Goal: Task Accomplishment & Management: Manage account settings

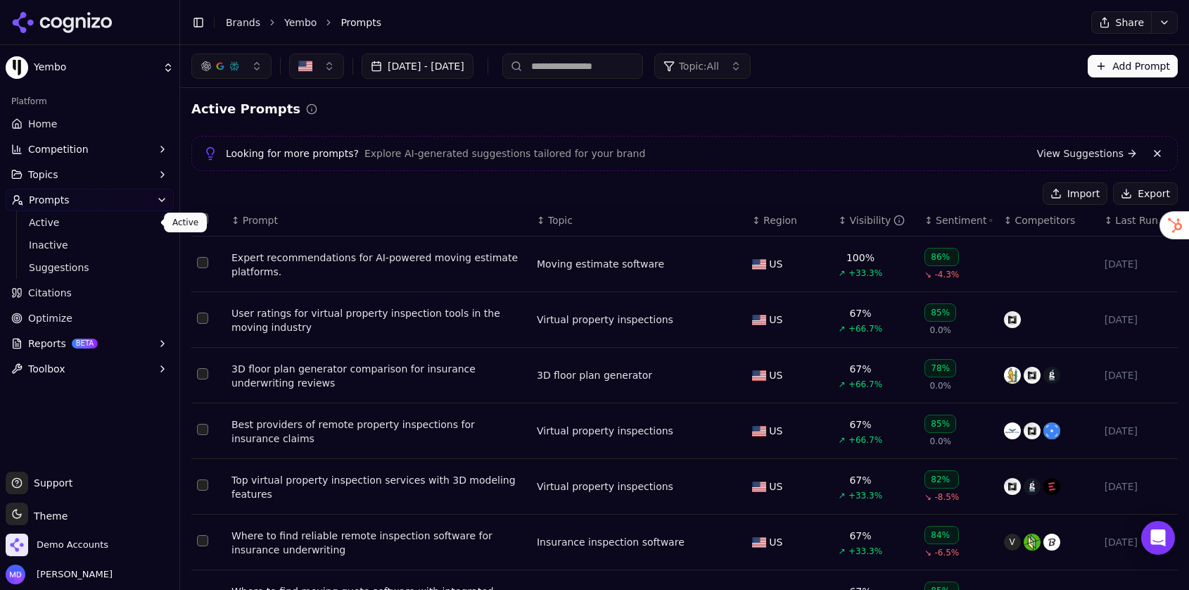
click at [253, 18] on link "Brands" at bounding box center [243, 22] width 34 height 11
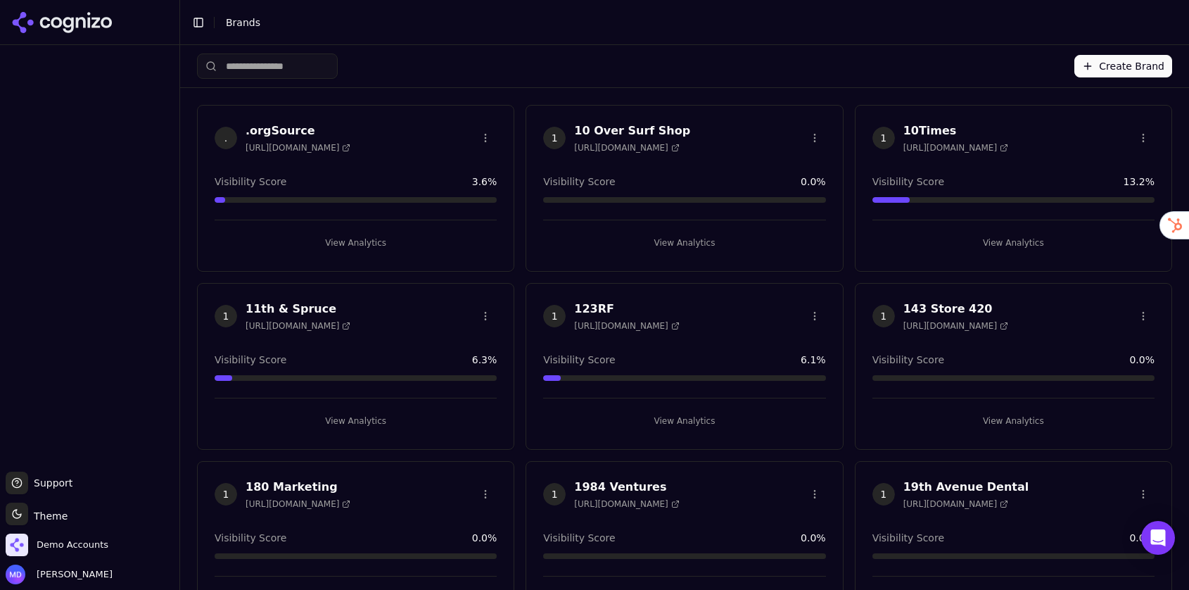
click at [291, 68] on html "Support Support Toggle theme Theme Demo Accounts [PERSON_NAME] Toggle Sidebar B…" at bounding box center [594, 295] width 1189 height 590
click at [291, 68] on input "search" at bounding box center [267, 65] width 141 height 25
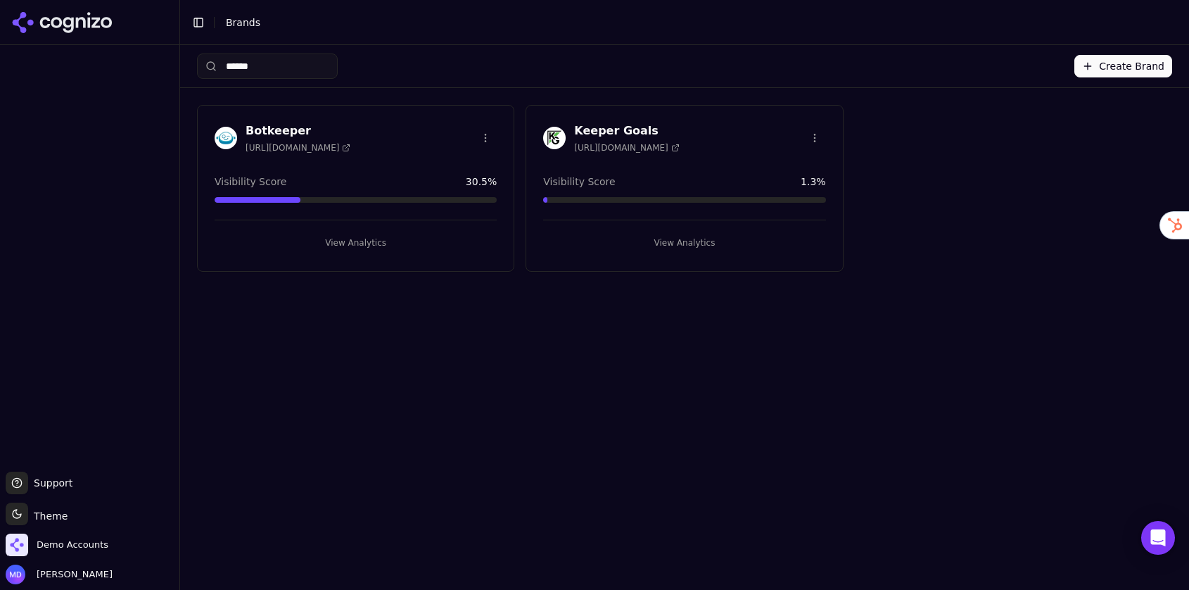
type input "******"
click at [678, 241] on button "View Analytics" at bounding box center [684, 243] width 282 height 23
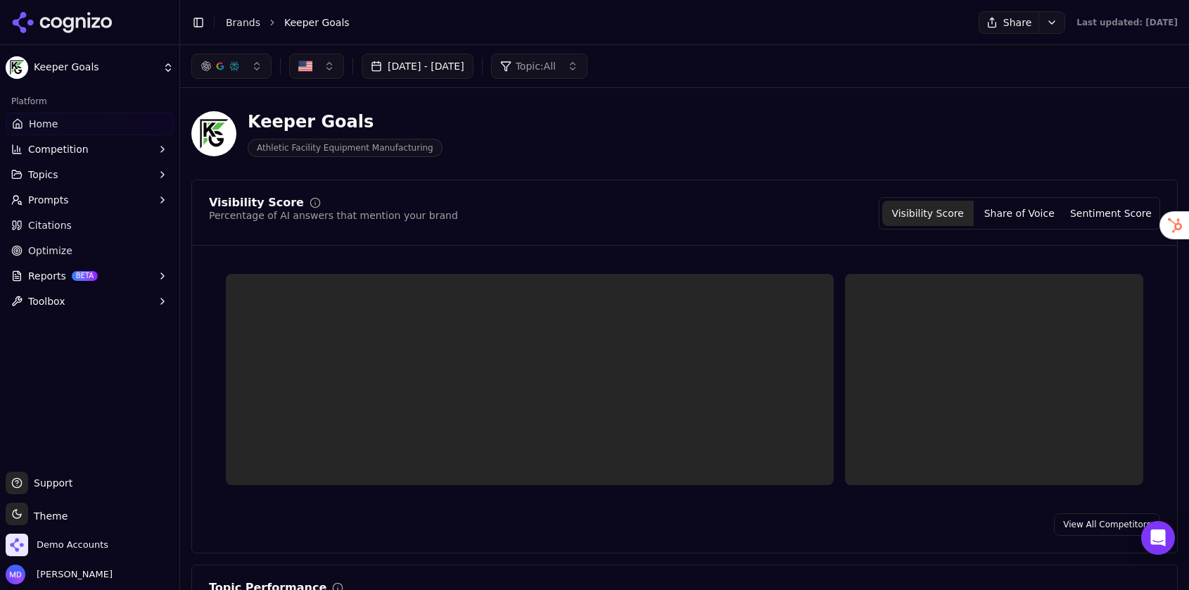
click at [25, 251] on link "Optimize" at bounding box center [90, 250] width 168 height 23
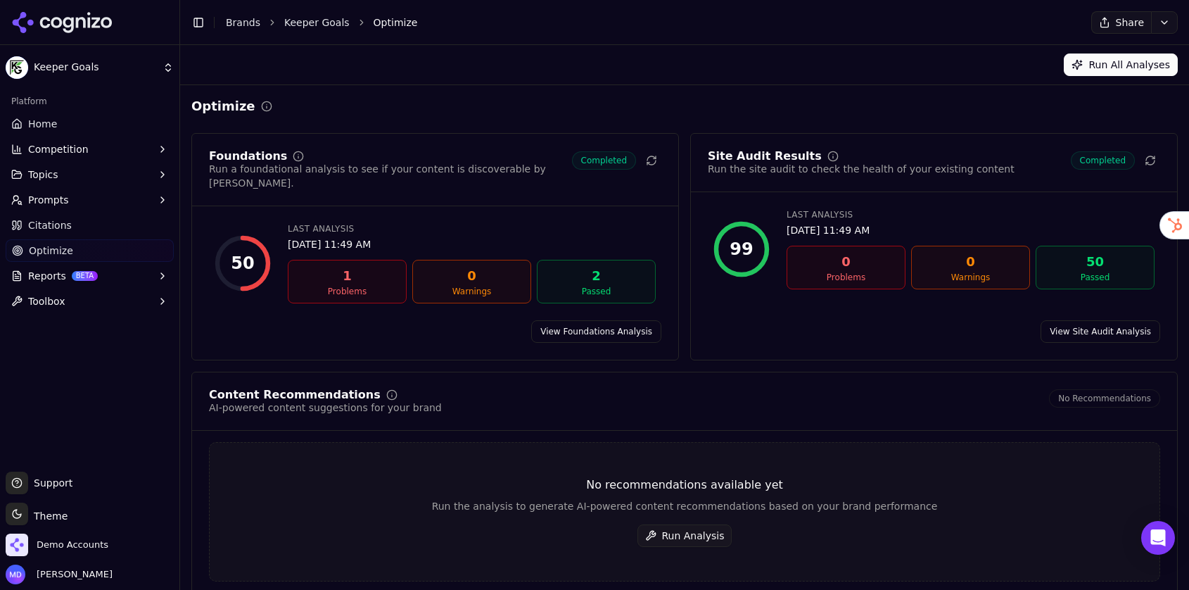
click at [686, 524] on button "Run Analysis" at bounding box center [685, 535] width 95 height 23
click at [75, 123] on link "Home" at bounding box center [90, 124] width 168 height 23
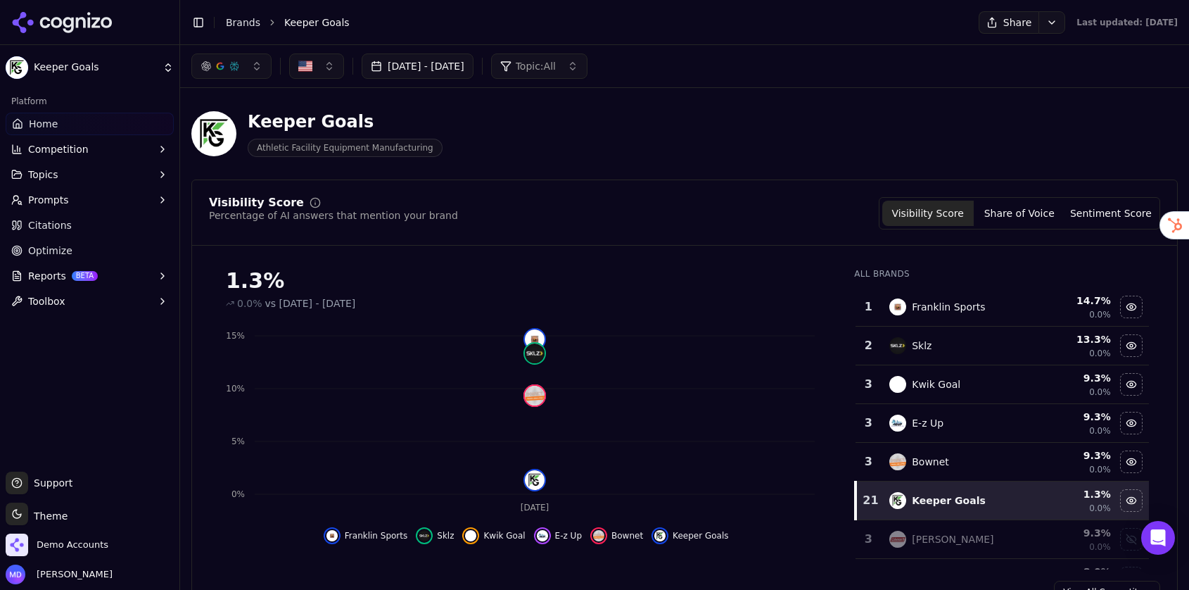
click at [241, 23] on link "Brands" at bounding box center [243, 22] width 34 height 11
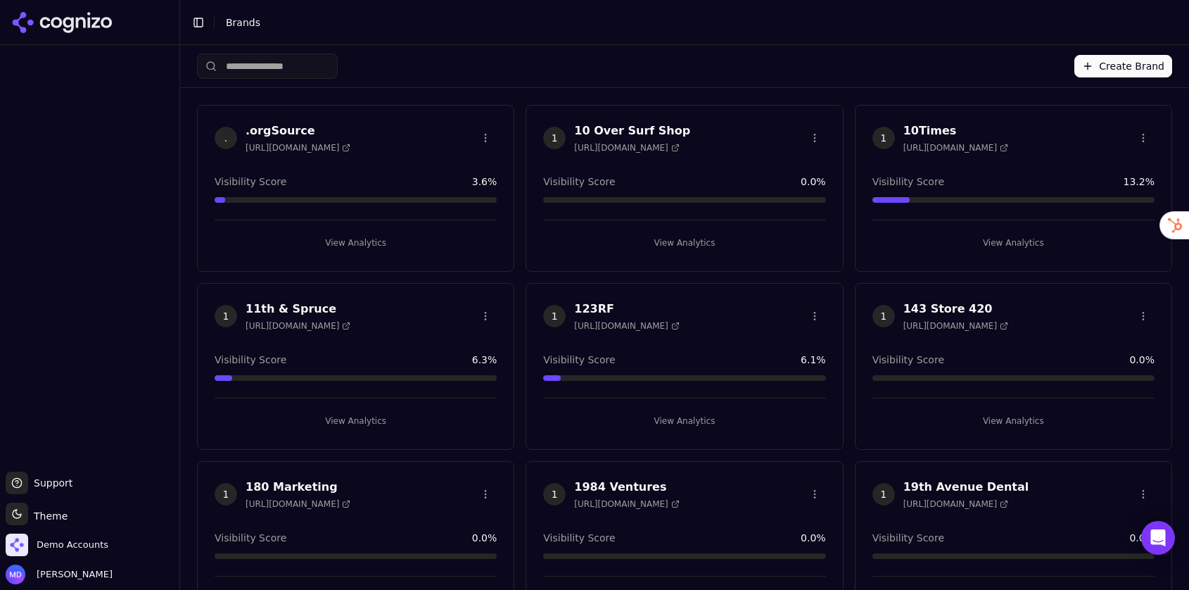
click at [295, 68] on html "Support Support Toggle theme Theme Demo Accounts Melissa Dowd Toggle Sidebar Br…" at bounding box center [594, 295] width 1189 height 590
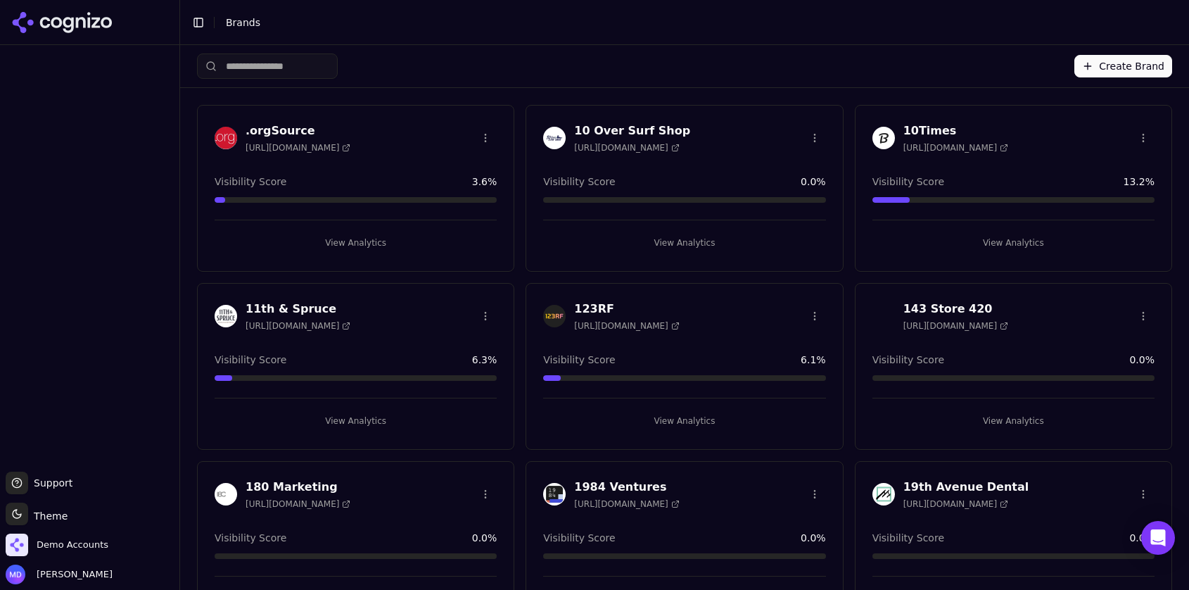
click at [277, 66] on html "Support Support Toggle theme Theme Demo Accounts Melissa Dowd Toggle Sidebar Br…" at bounding box center [594, 295] width 1189 height 590
click at [277, 66] on input "search" at bounding box center [267, 65] width 141 height 25
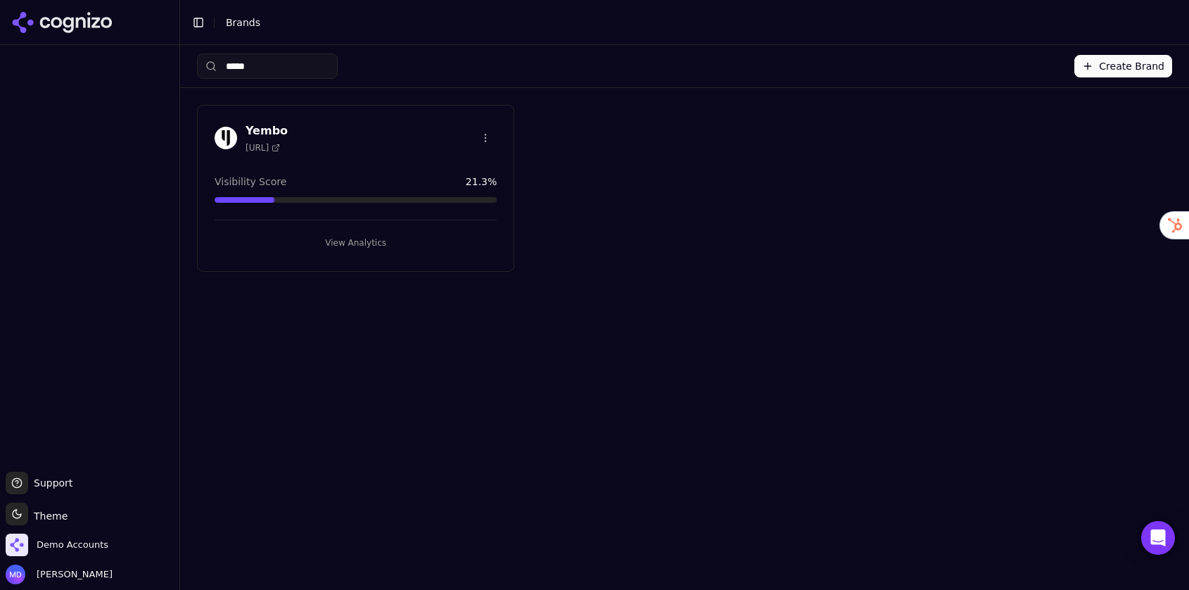
type input "*****"
click at [291, 232] on button "View Analytics" at bounding box center [356, 243] width 282 height 23
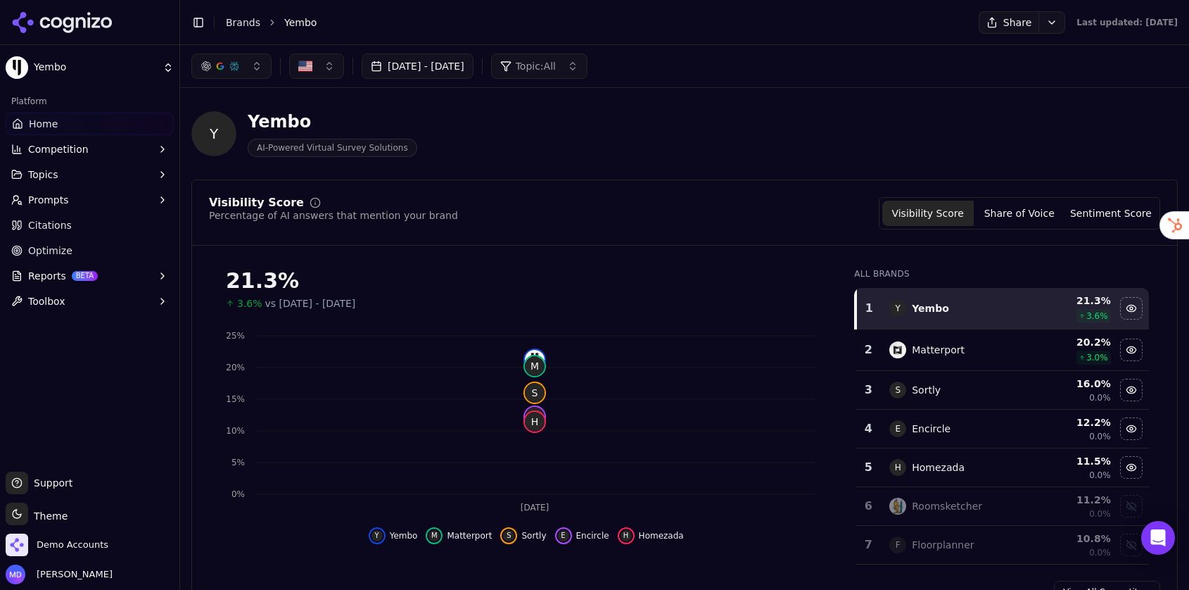
click at [52, 244] on span "Optimize" at bounding box center [50, 250] width 44 height 14
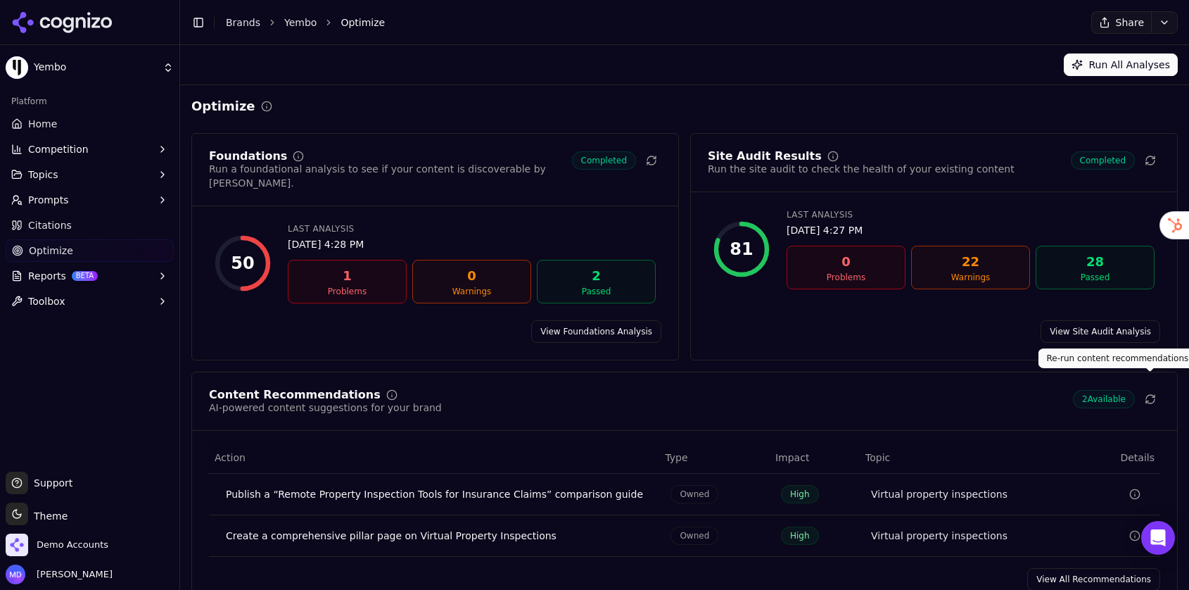
click at [1148, 389] on button at bounding box center [1151, 399] width 20 height 20
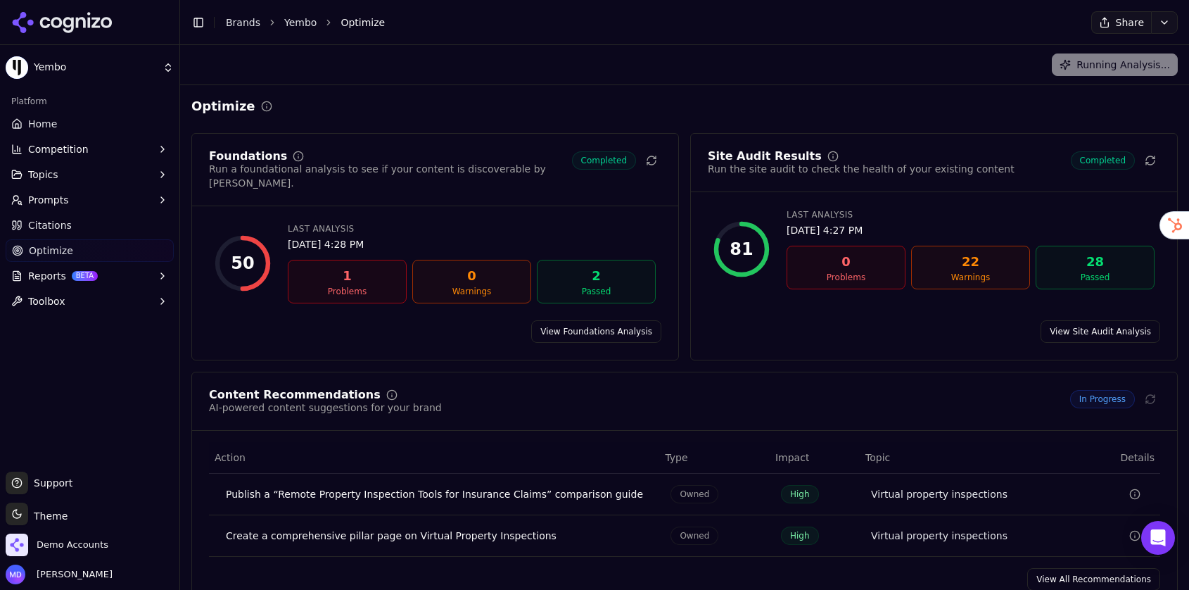
scroll to position [16, 0]
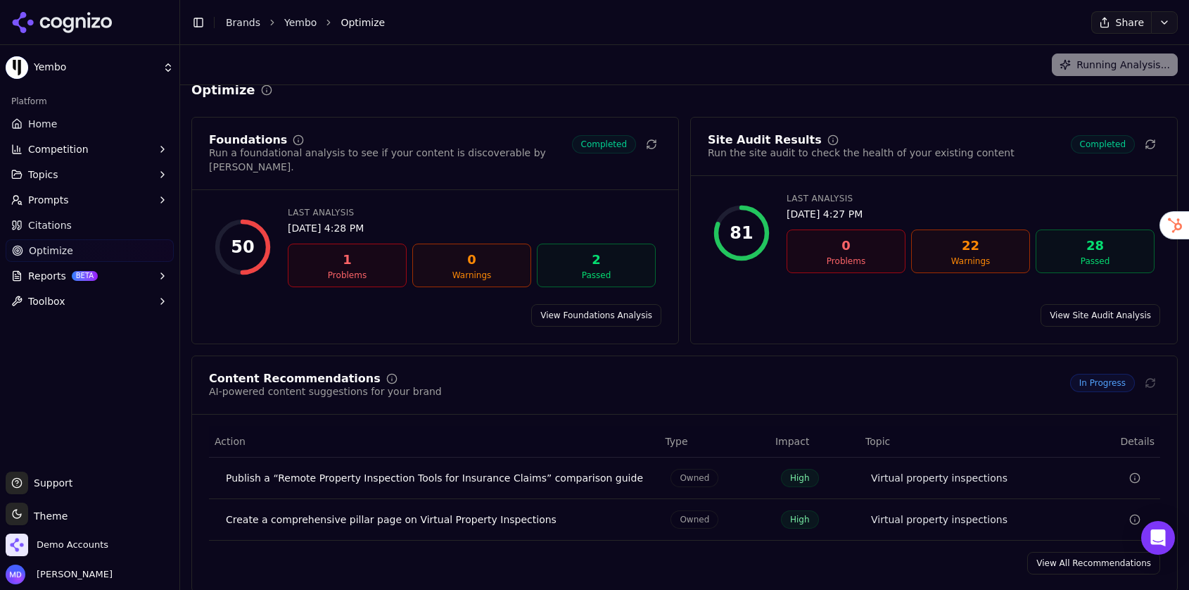
click at [1070, 555] on link "View All Recommendations" at bounding box center [1093, 563] width 133 height 23
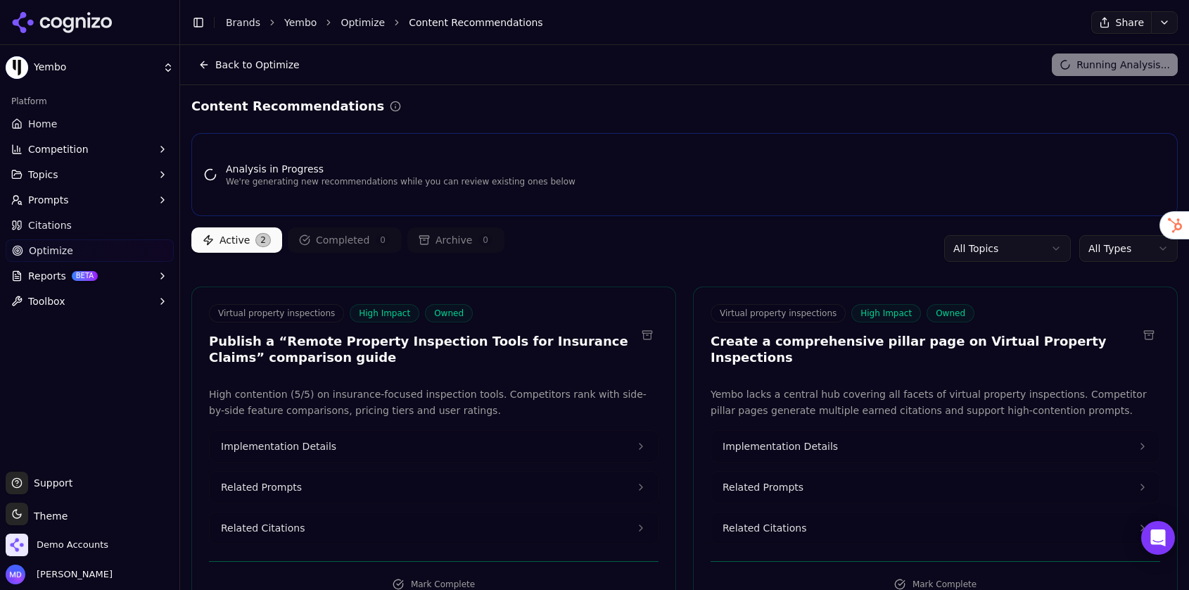
scroll to position [34, 0]
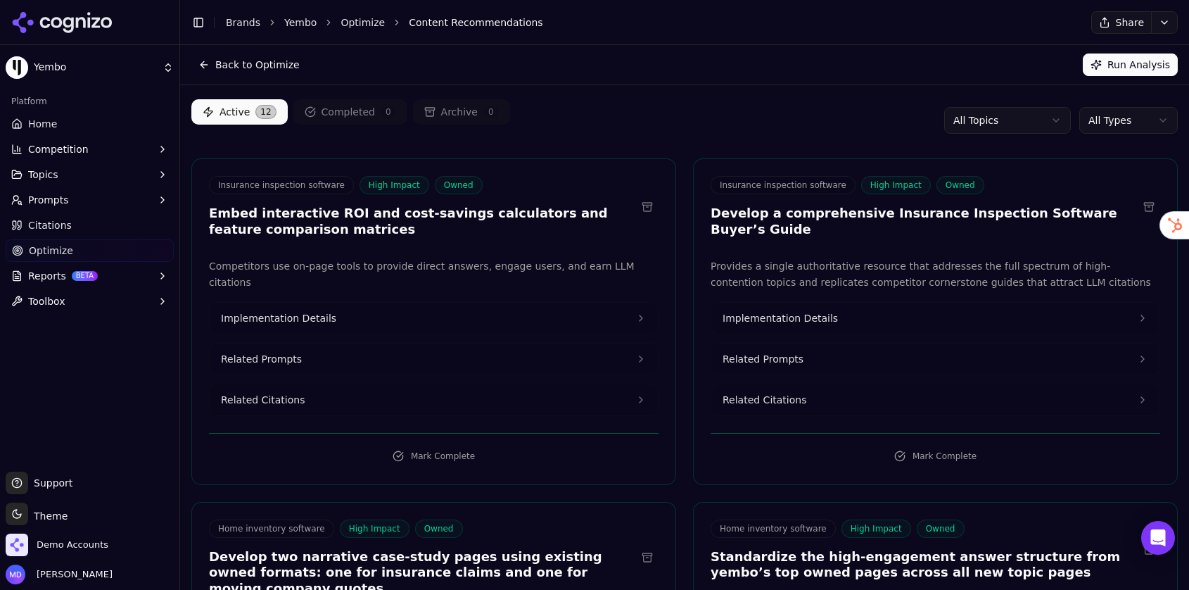
drag, startPoint x: 1101, startPoint y: 68, endPoint x: 950, endPoint y: 165, distance: 180.2
click at [1100, 69] on button "Run Analysis" at bounding box center [1130, 64] width 95 height 23
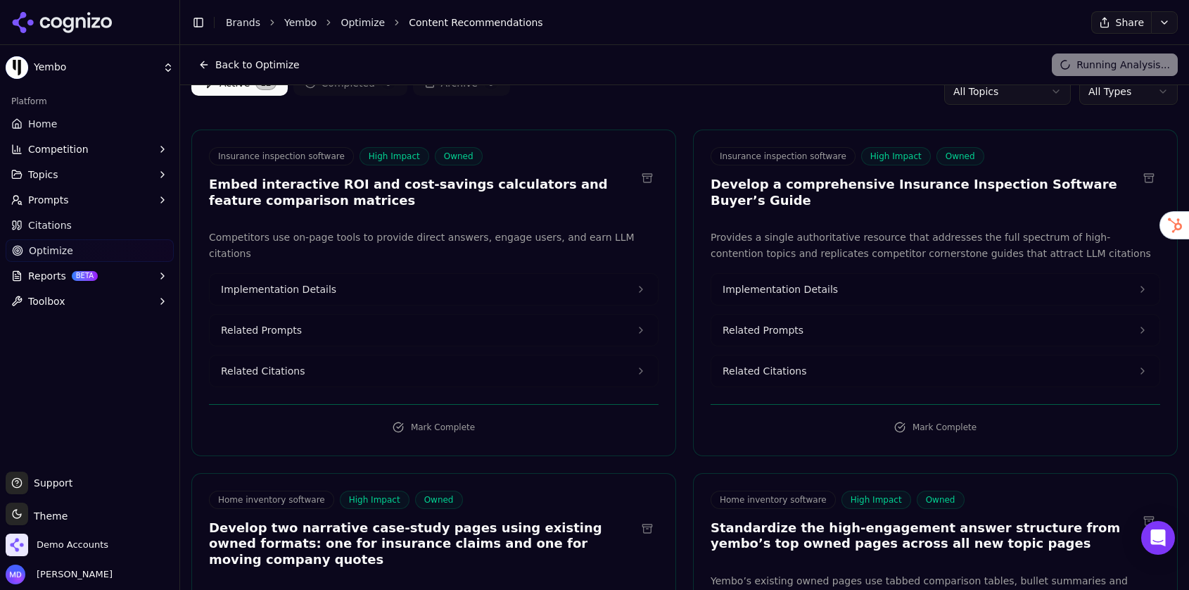
scroll to position [0, 0]
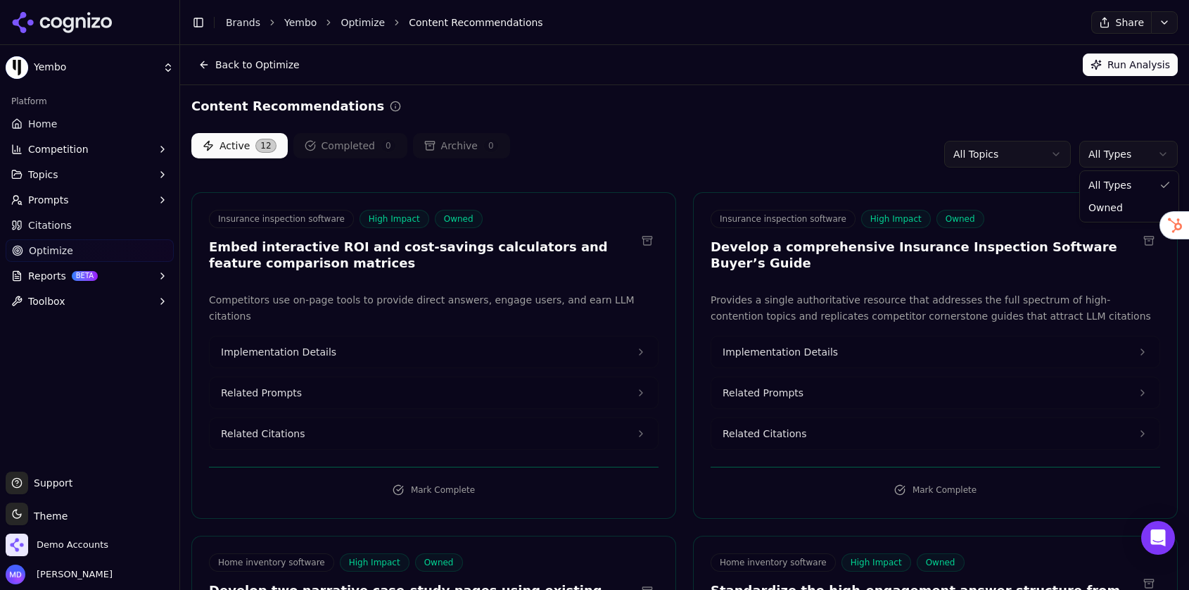
click at [1160, 157] on html "Yembo Platform Home Competition Topics Prompts Citations Optimize Reports BETA …" at bounding box center [594, 295] width 1189 height 590
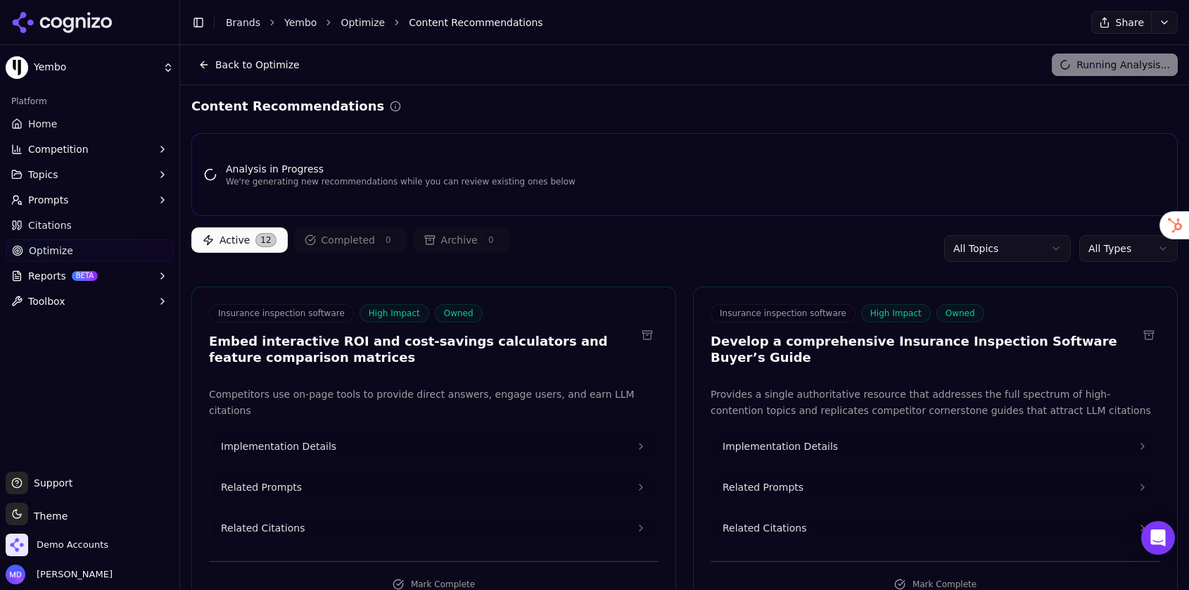
click at [30, 127] on html "Yembo Platform Home Competition Topics Prompts Citations Optimize Reports BETA …" at bounding box center [594, 295] width 1189 height 590
click at [48, 196] on span "Prompts" at bounding box center [48, 200] width 41 height 14
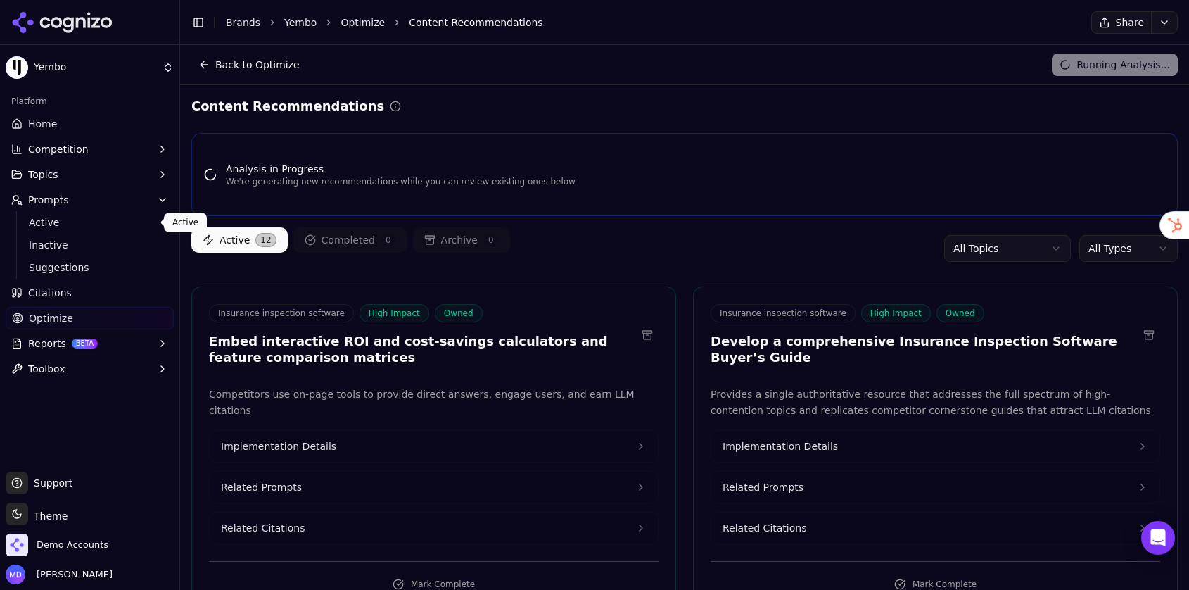
click at [131, 226] on span "Active" at bounding box center [90, 222] width 122 height 14
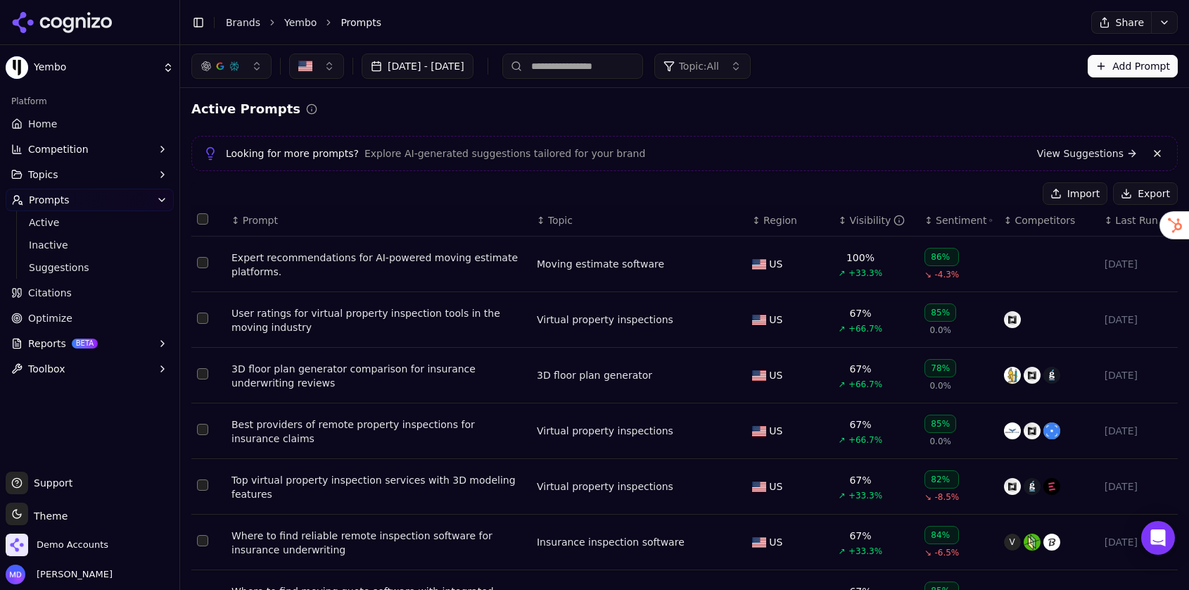
click at [310, 319] on div "User ratings for virtual property inspection tools in the moving industry" at bounding box center [379, 320] width 294 height 28
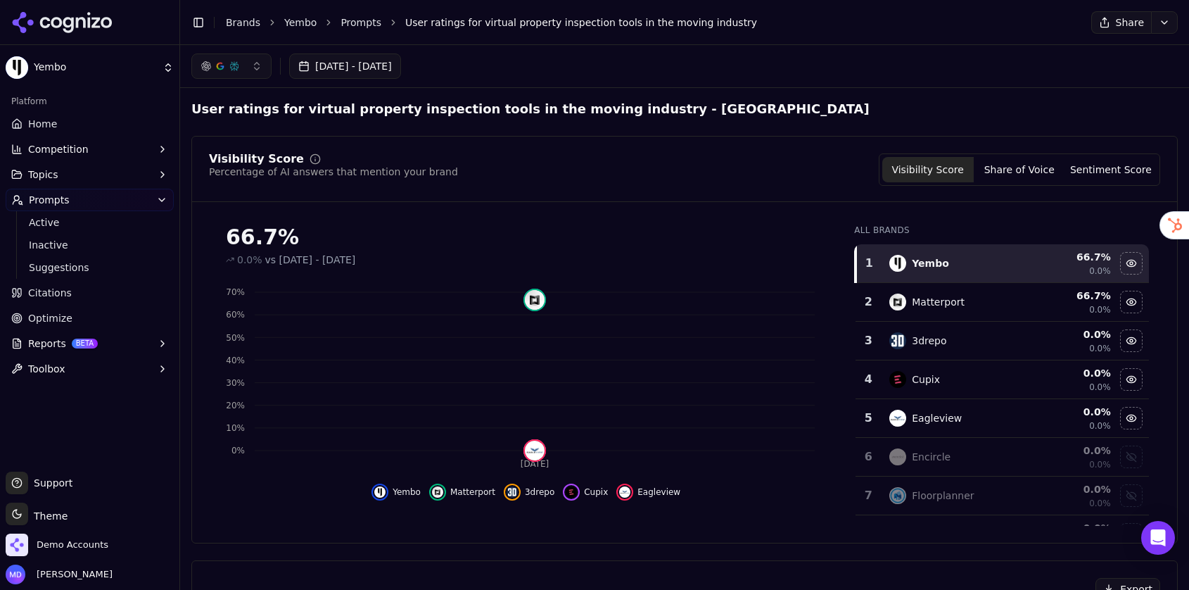
click at [80, 127] on link "Home" at bounding box center [90, 124] width 168 height 23
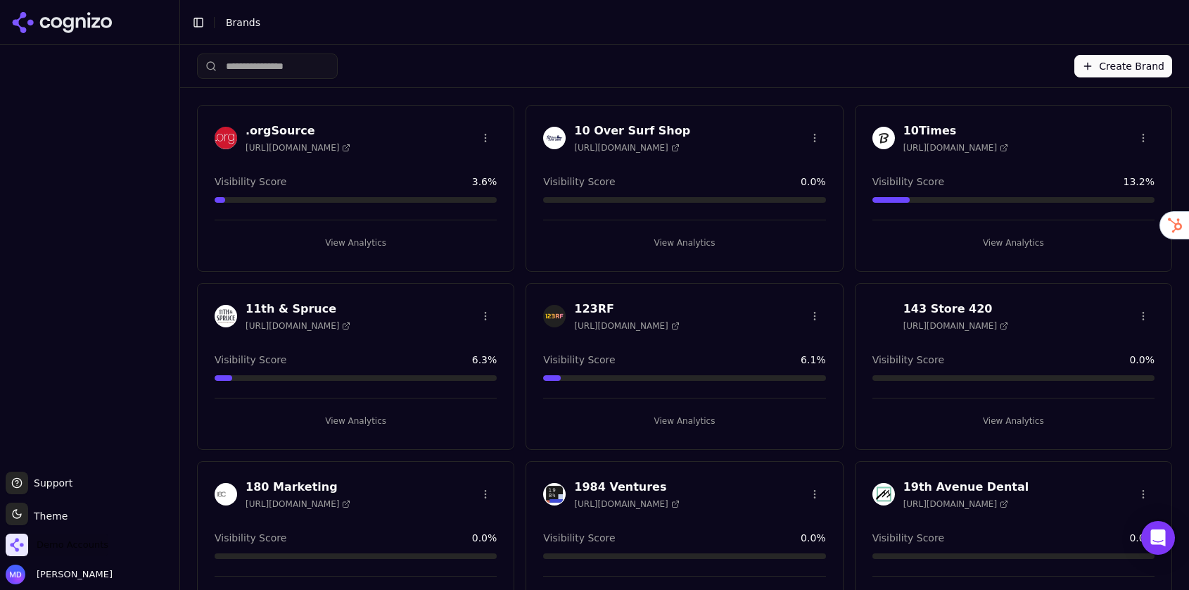
click at [55, 545] on span "Demo Accounts" at bounding box center [73, 544] width 72 height 13
click at [54, 540] on span "Demo Accounts" at bounding box center [73, 544] width 72 height 13
click at [57, 545] on span "Demo Accounts" at bounding box center [73, 544] width 72 height 13
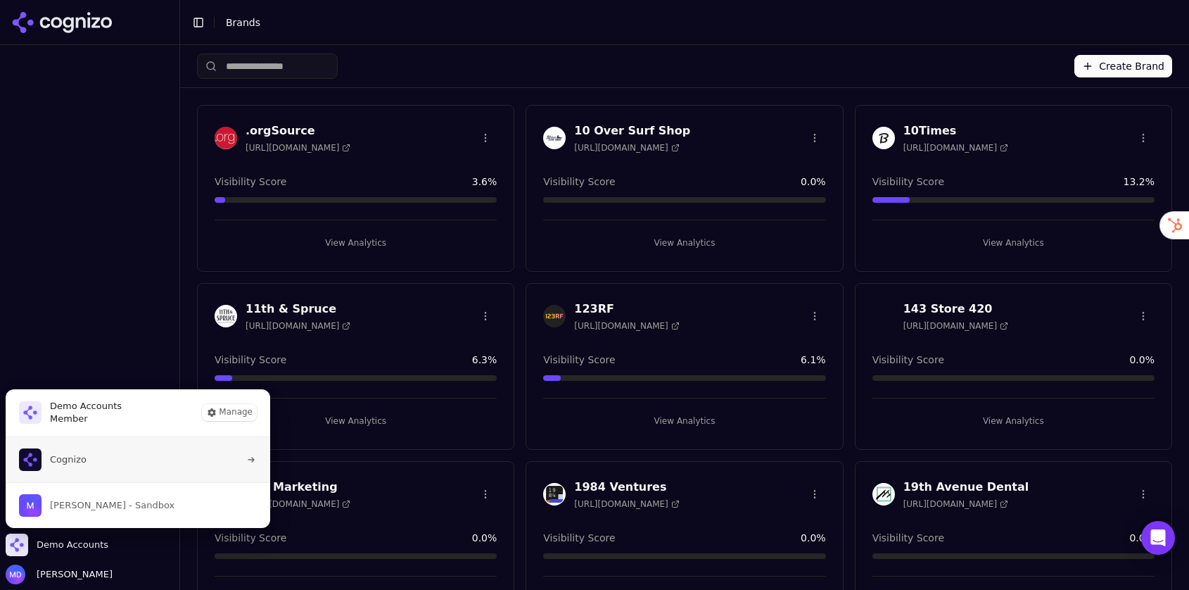
click at [58, 461] on span "Cognizo" at bounding box center [68, 459] width 37 height 13
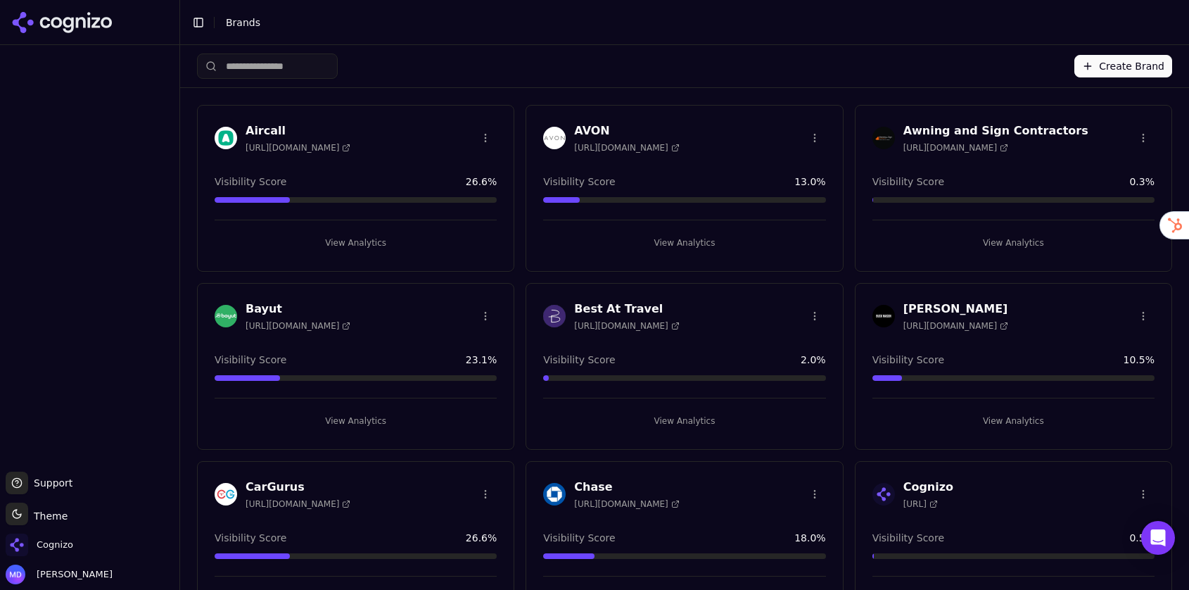
click at [281, 59] on input "search" at bounding box center [267, 65] width 141 height 25
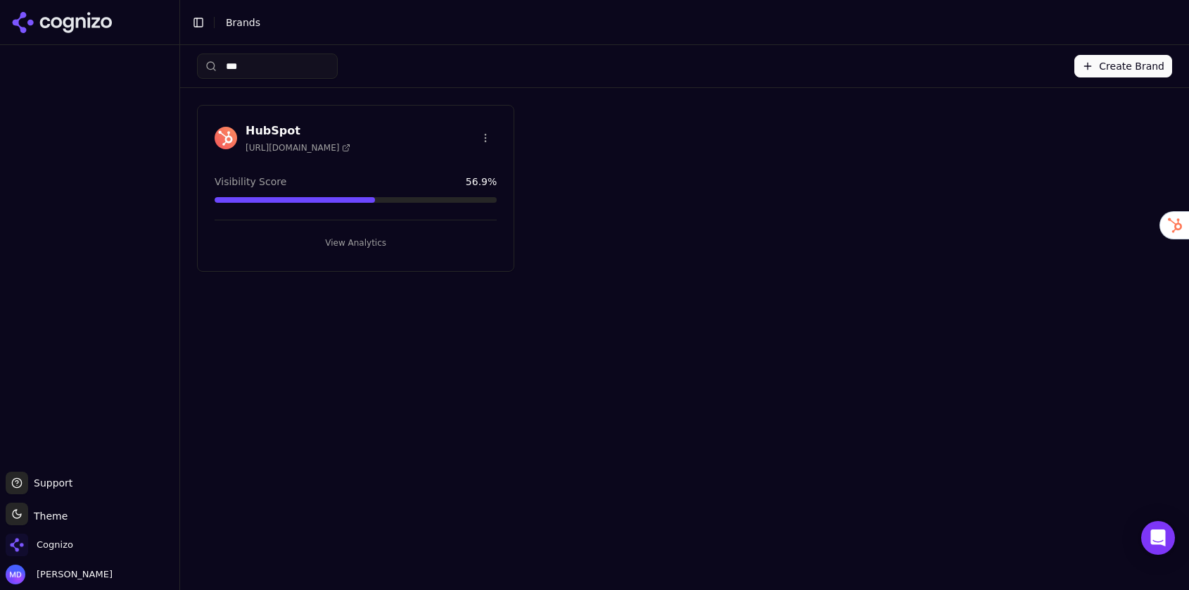
type input "***"
click at [335, 244] on button "View Analytics" at bounding box center [356, 243] width 282 height 23
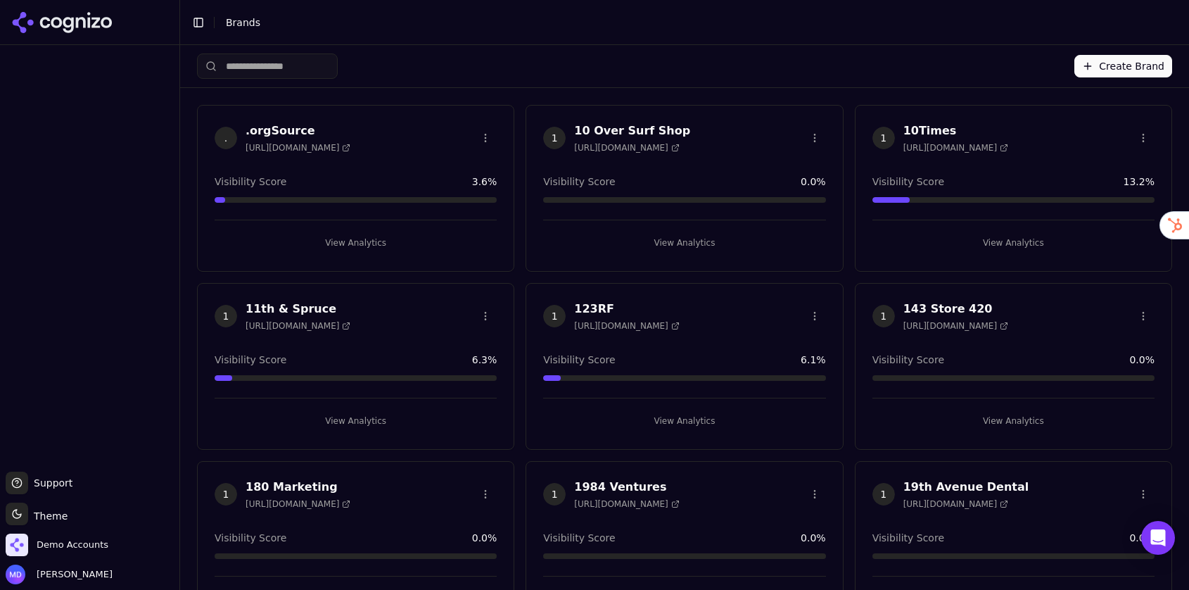
click at [255, 73] on input "search" at bounding box center [267, 65] width 141 height 25
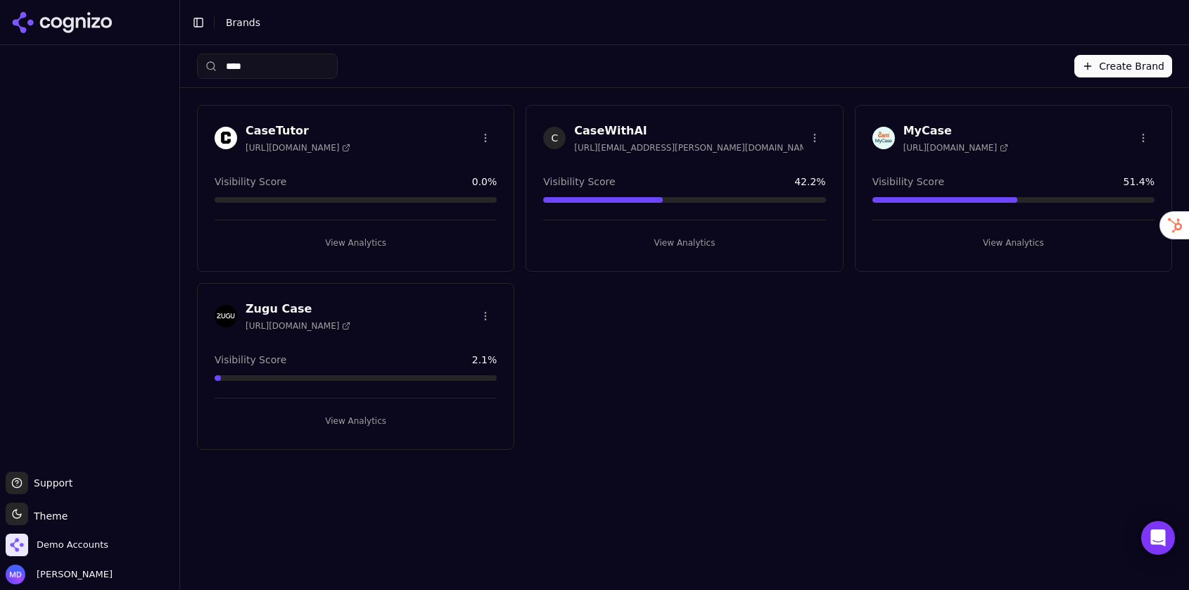
type input "****"
click at [708, 244] on button "View Analytics" at bounding box center [684, 243] width 282 height 23
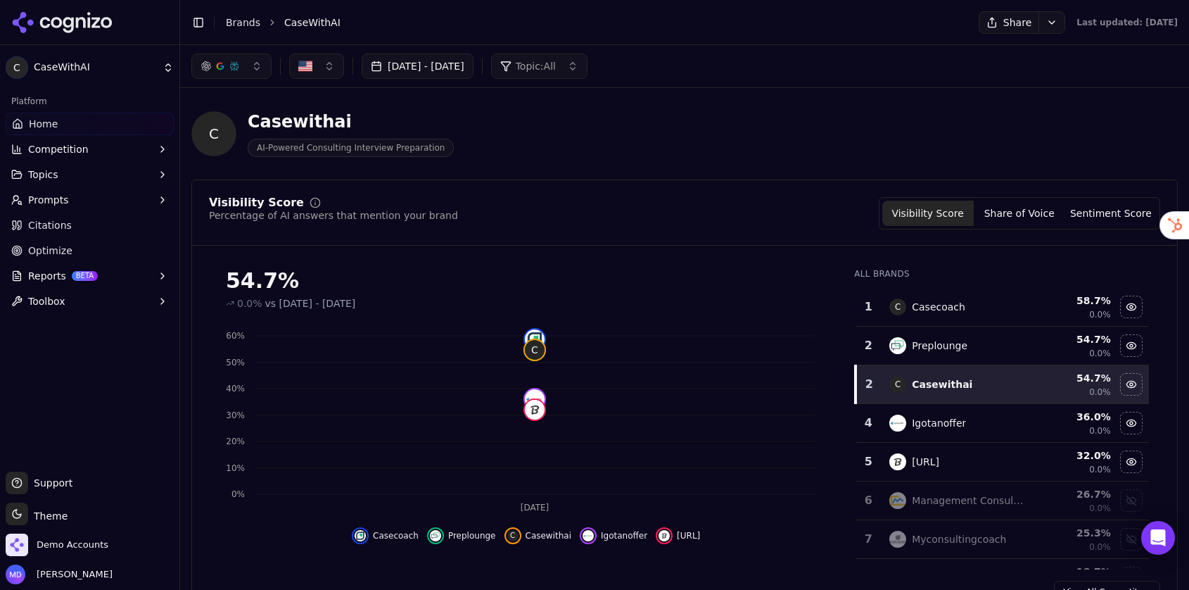
click at [69, 251] on link "Optimize" at bounding box center [90, 250] width 168 height 23
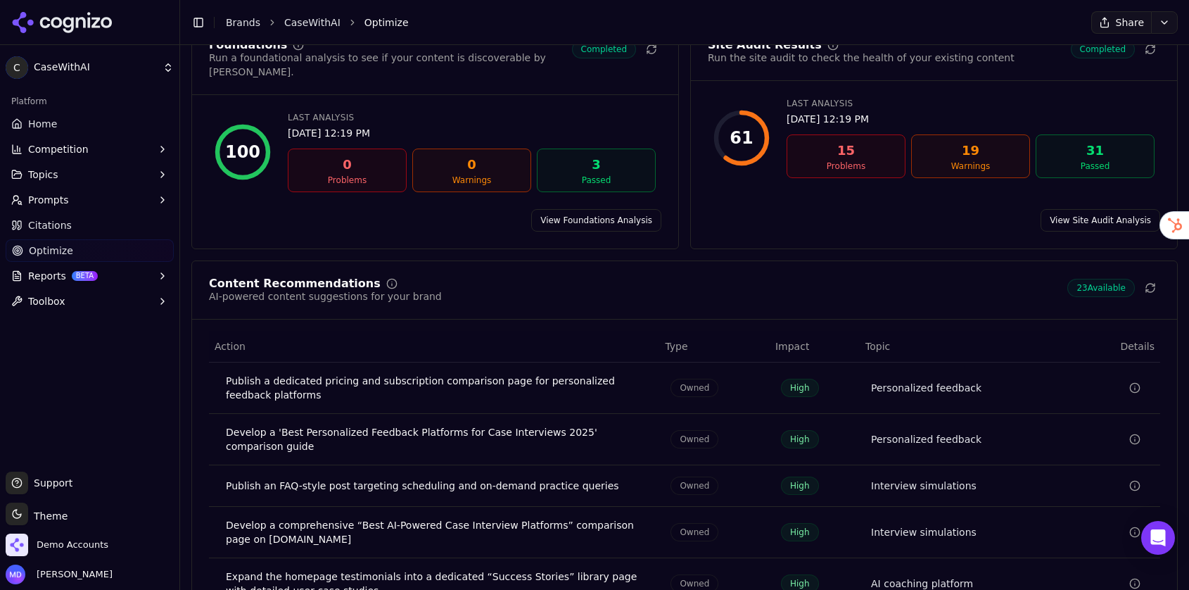
scroll to position [149, 0]
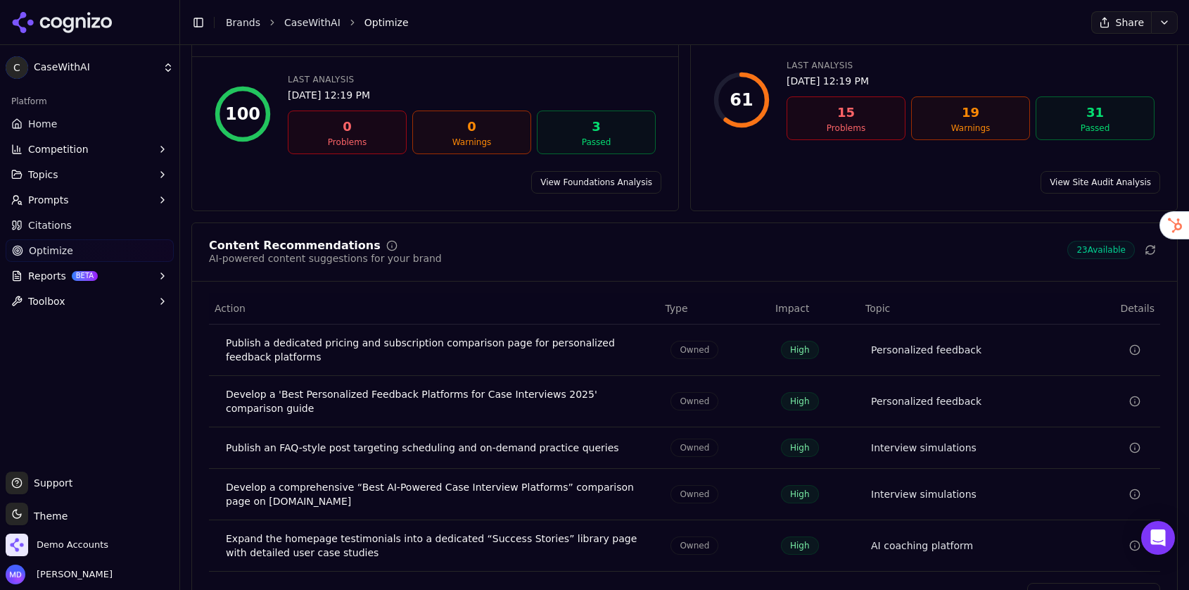
click at [35, 269] on span "Reports" at bounding box center [47, 276] width 38 height 14
click at [31, 303] on span "PDF" at bounding box center [90, 298] width 122 height 14
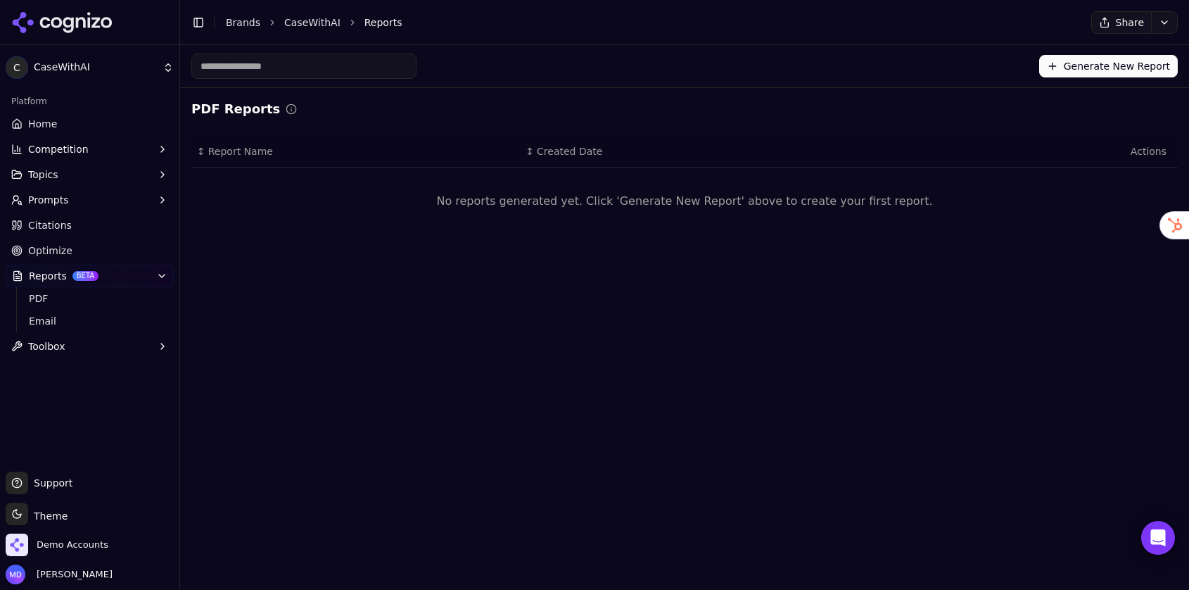
click at [1067, 73] on button "Generate New Report" at bounding box center [1108, 66] width 139 height 23
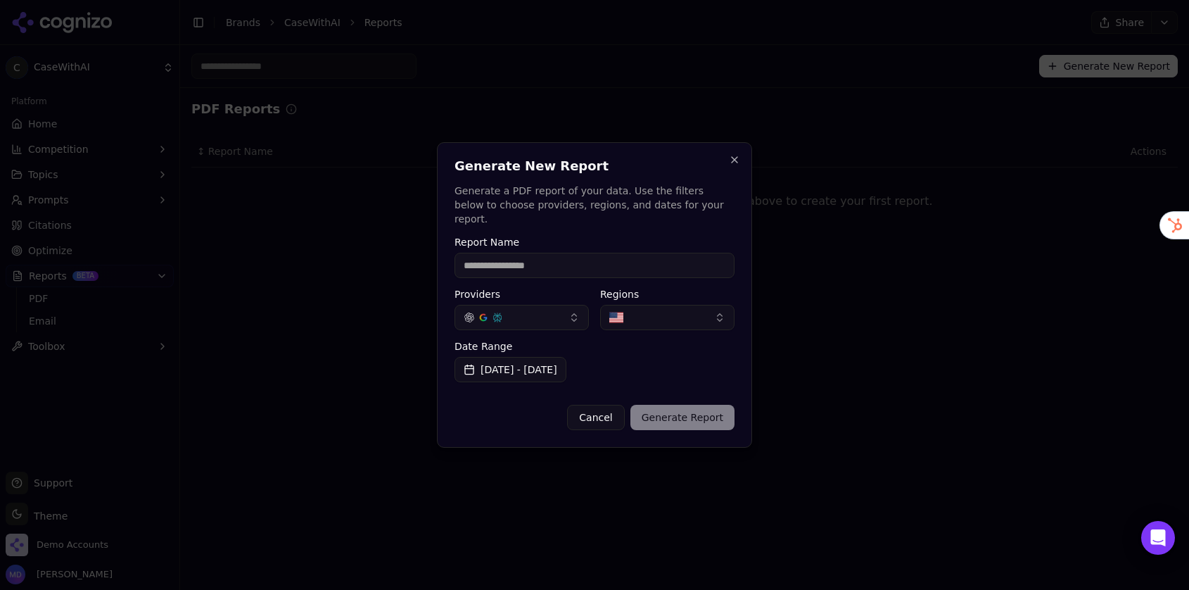
click at [653, 258] on input "Report Name" at bounding box center [595, 265] width 280 height 25
type input "**********"
click at [659, 405] on button "Generate Report" at bounding box center [683, 417] width 104 height 25
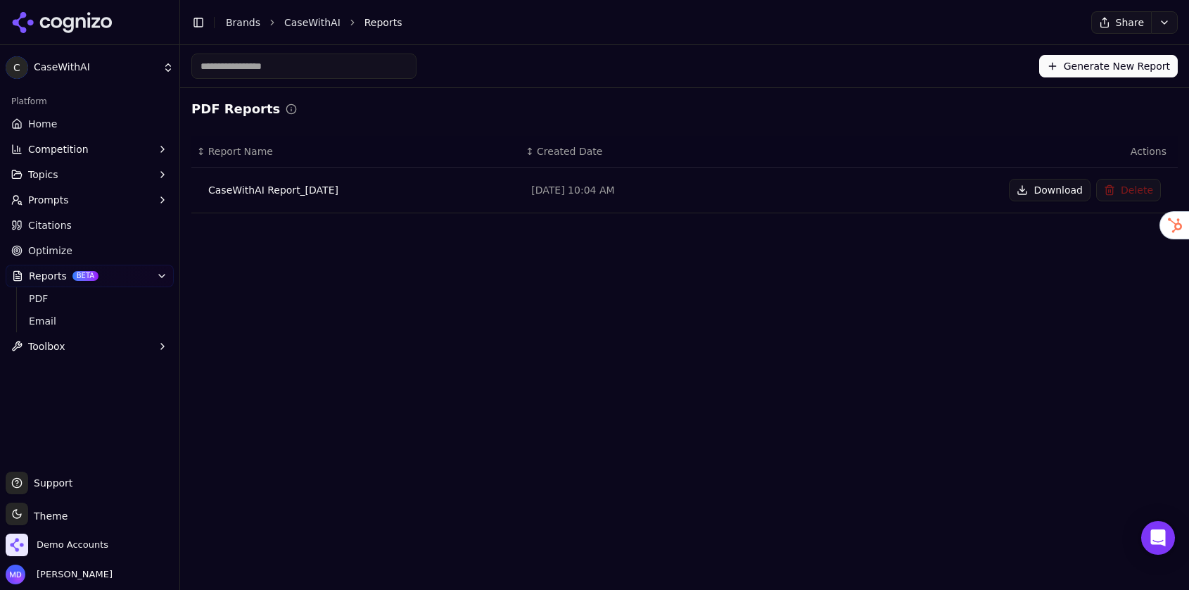
click at [1061, 191] on button "Download" at bounding box center [1050, 190] width 82 height 23
drag, startPoint x: 84, startPoint y: 256, endPoint x: 248, endPoint y: 293, distance: 168.8
click at [84, 256] on link "Optimize" at bounding box center [90, 250] width 168 height 23
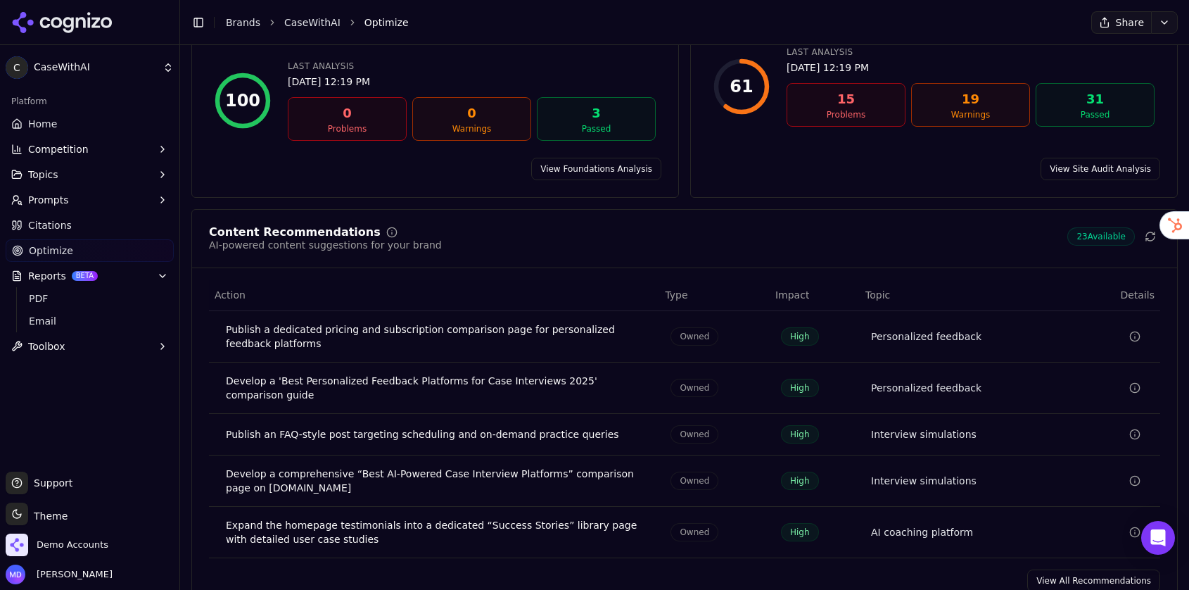
scroll to position [164, 0]
click at [1074, 571] on link "View All Recommendations" at bounding box center [1093, 579] width 133 height 23
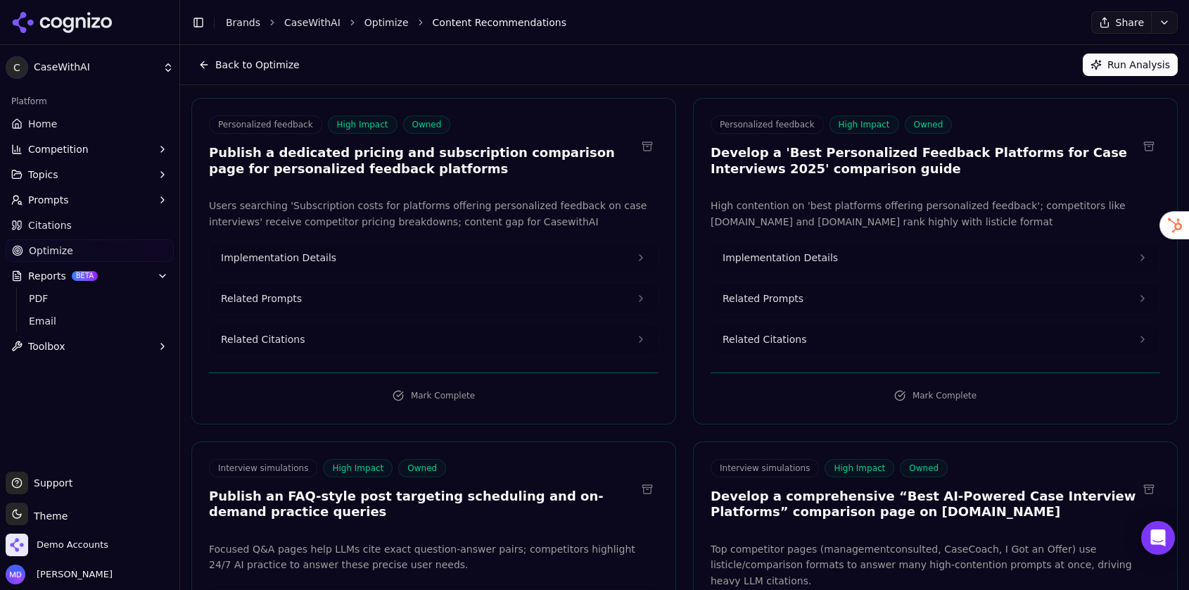
scroll to position [89, 0]
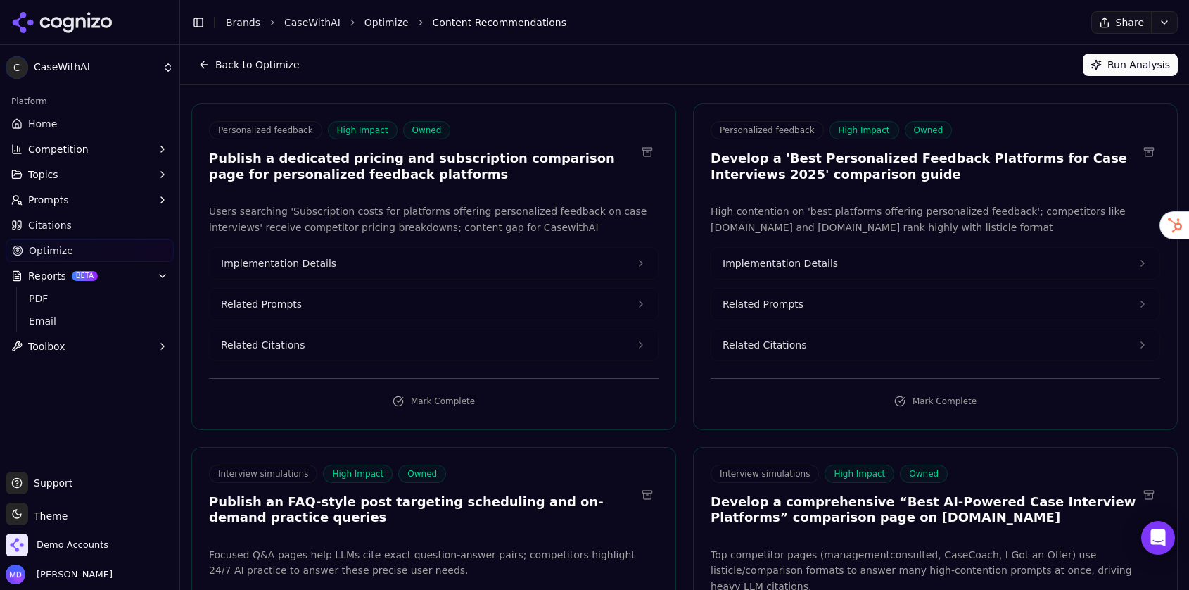
click at [396, 260] on button "Implementation Details" at bounding box center [434, 263] width 448 height 31
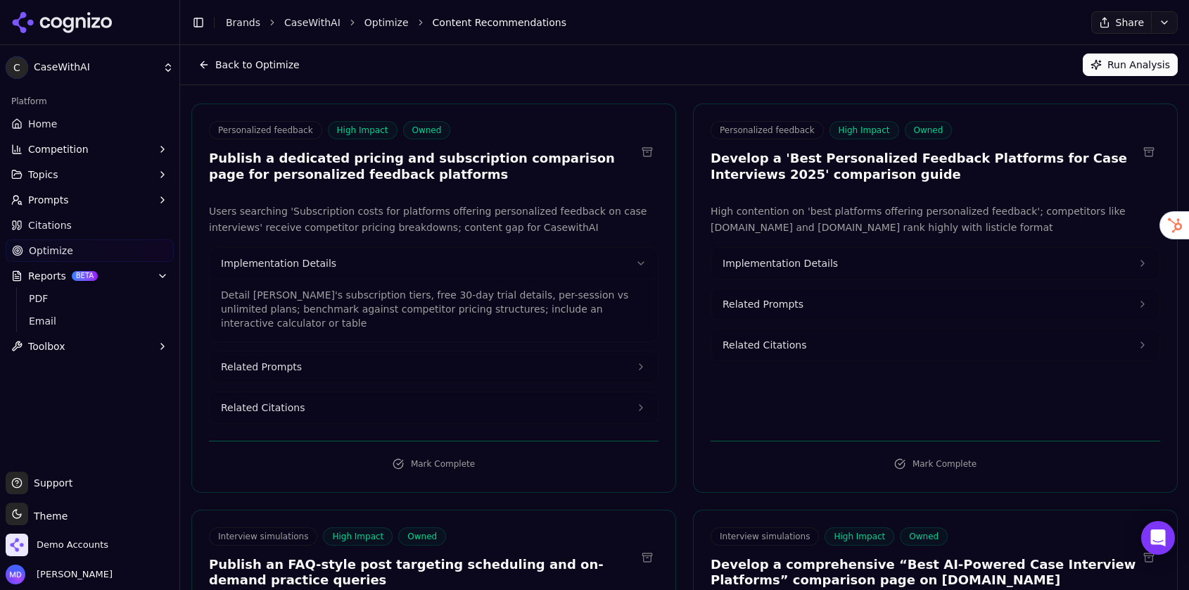
click at [341, 362] on button "Related Prompts" at bounding box center [434, 366] width 448 height 31
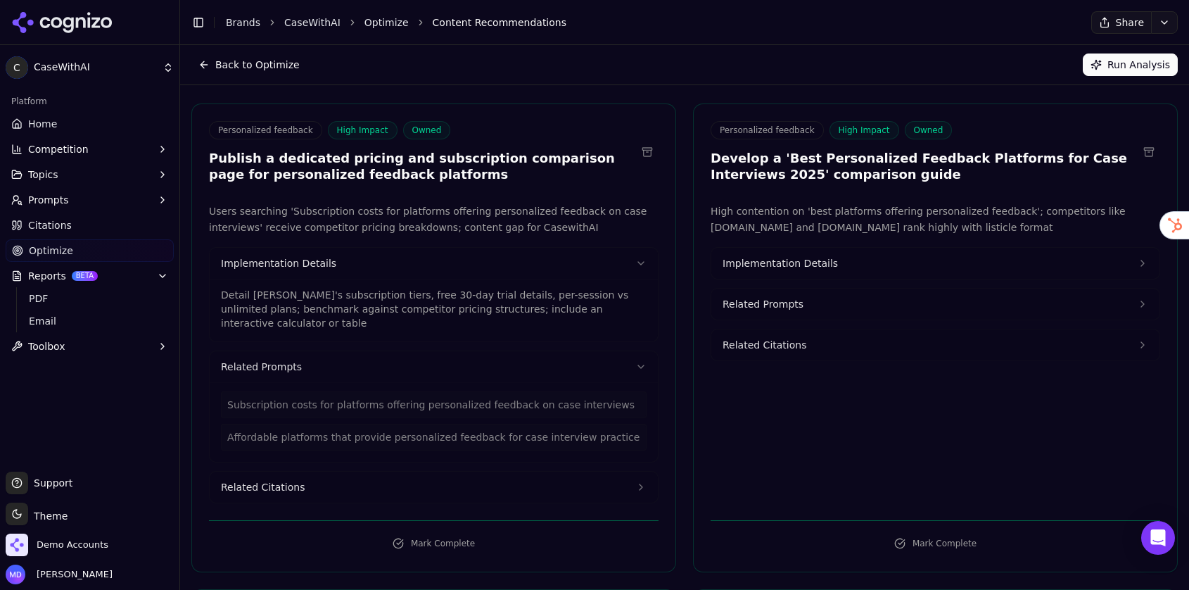
click at [323, 482] on button "Related Citations" at bounding box center [434, 486] width 448 height 31
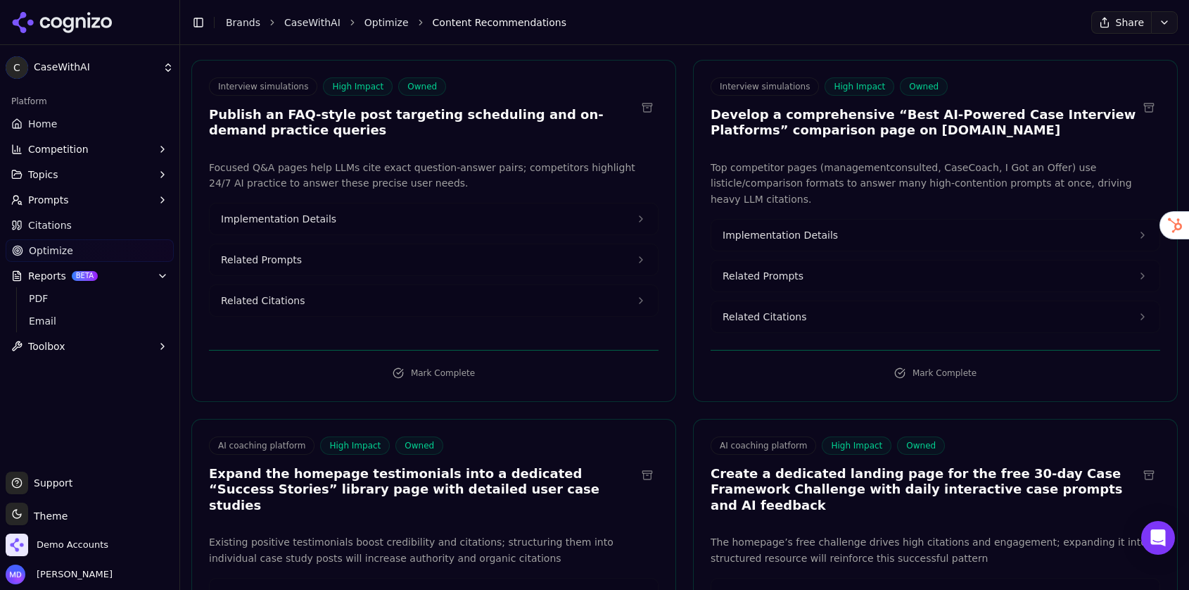
scroll to position [733, 0]
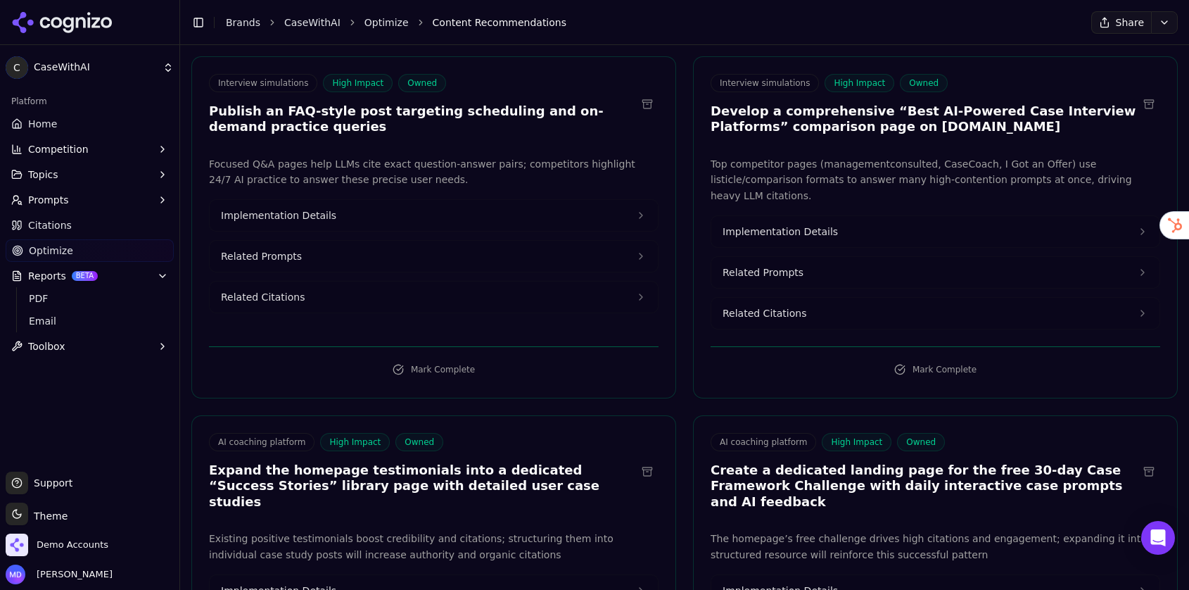
click at [818, 224] on span "Implementation Details" at bounding box center [780, 231] width 115 height 14
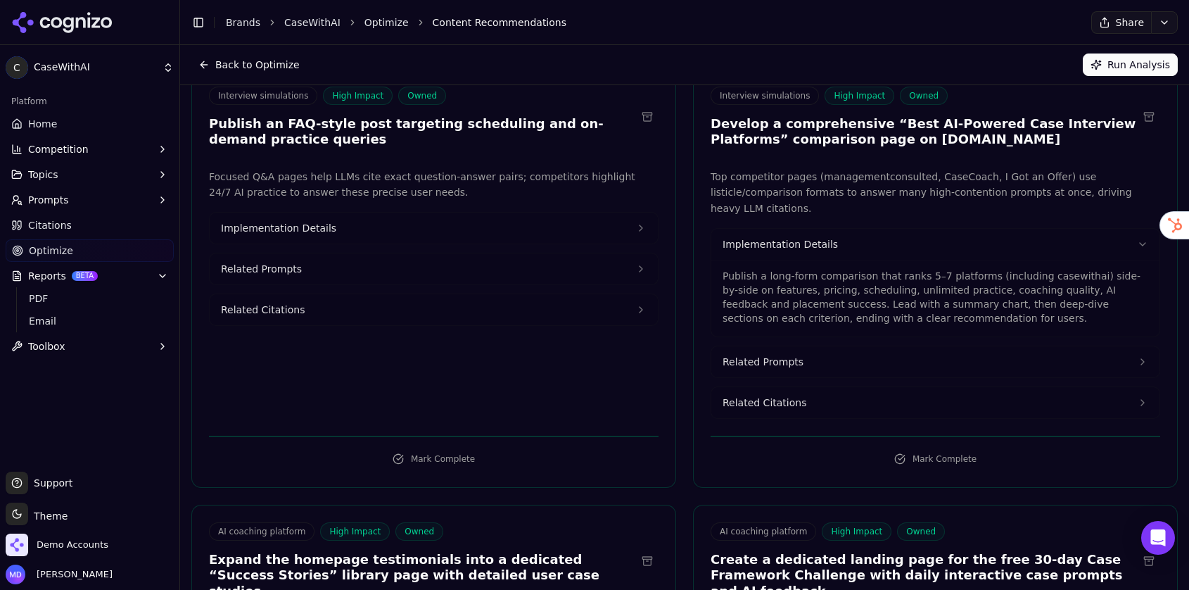
scroll to position [719, 0]
click at [315, 236] on button "Implementation Details" at bounding box center [434, 229] width 448 height 31
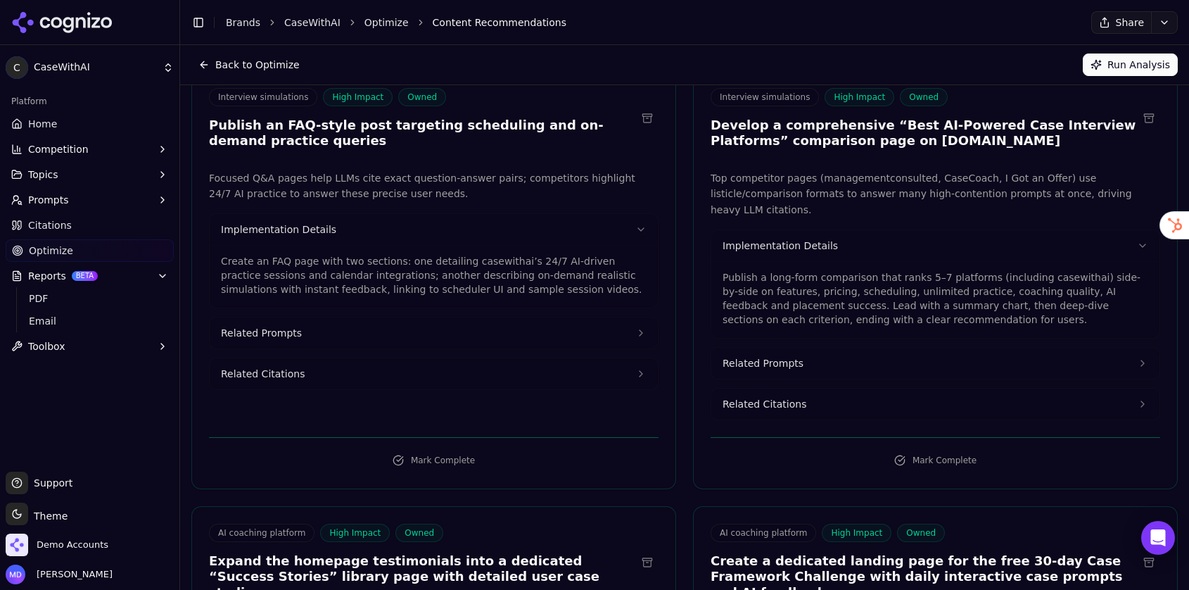
click at [320, 334] on button "Related Prompts" at bounding box center [434, 332] width 448 height 31
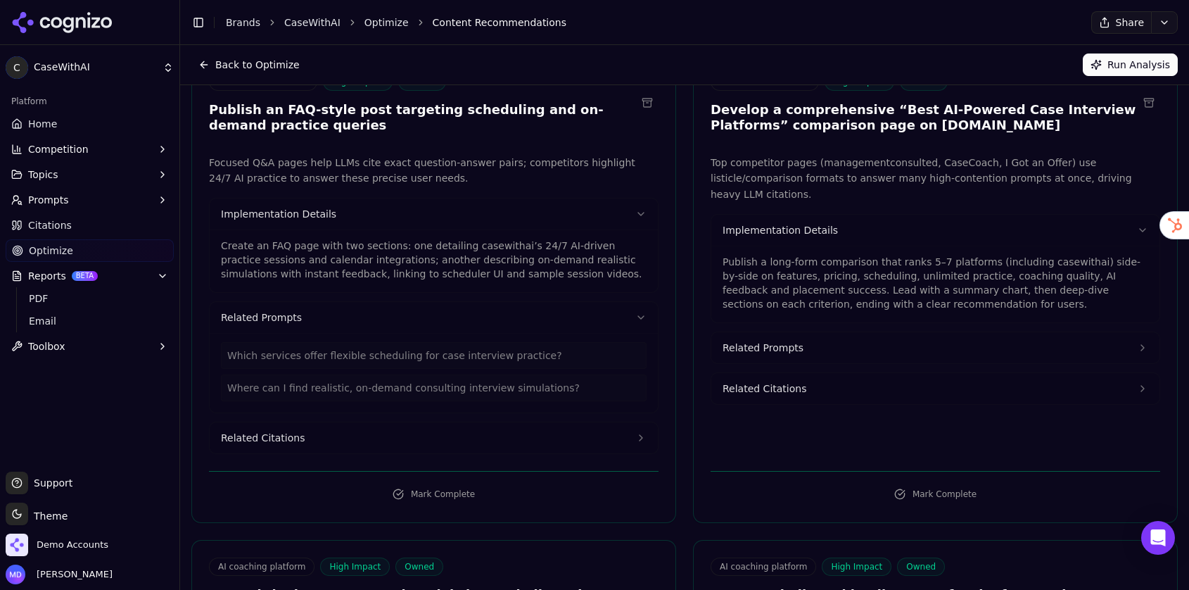
click at [310, 436] on button "Related Citations" at bounding box center [434, 437] width 448 height 31
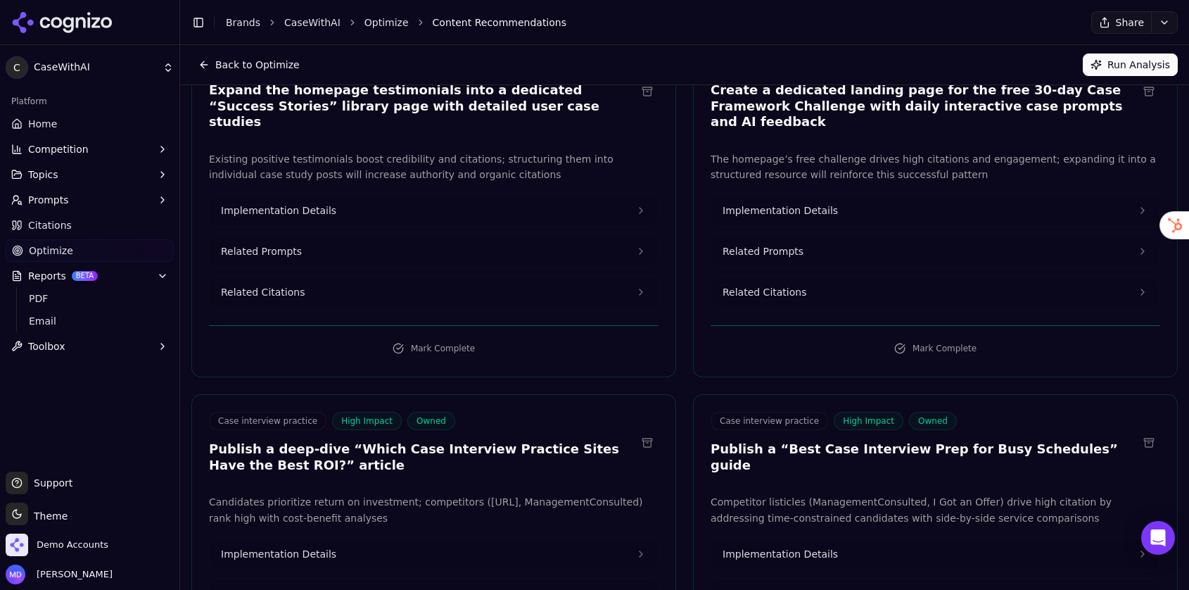
scroll to position [0, 0]
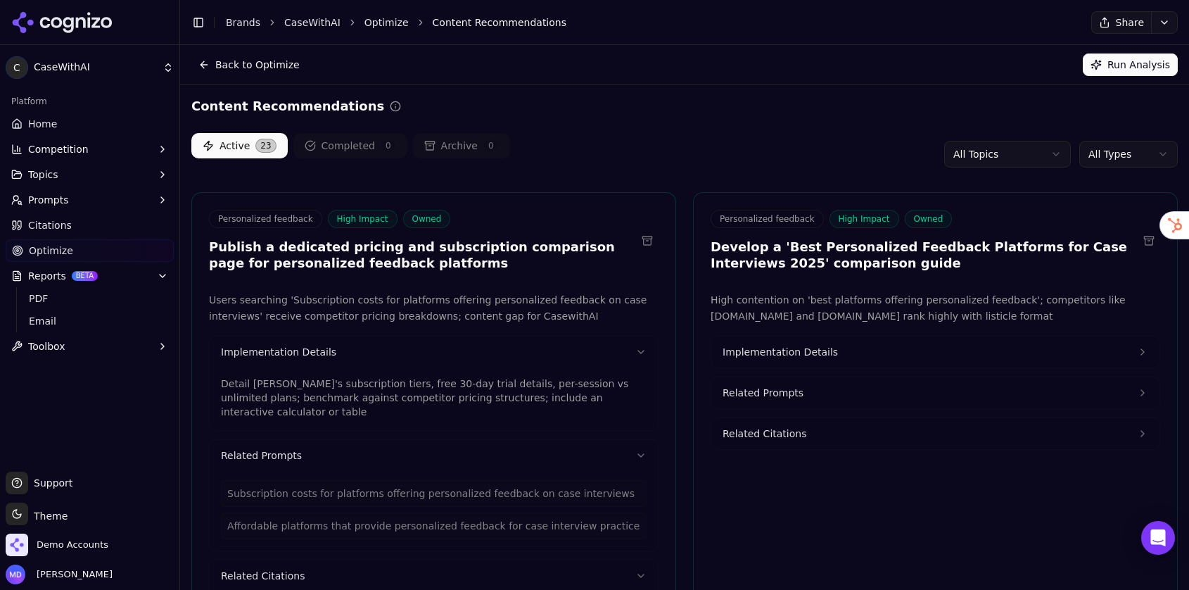
click at [1120, 157] on html "C CaseWithAI Platform Home Competition Topics Prompts Citations Optimize Report…" at bounding box center [594, 295] width 1189 height 590
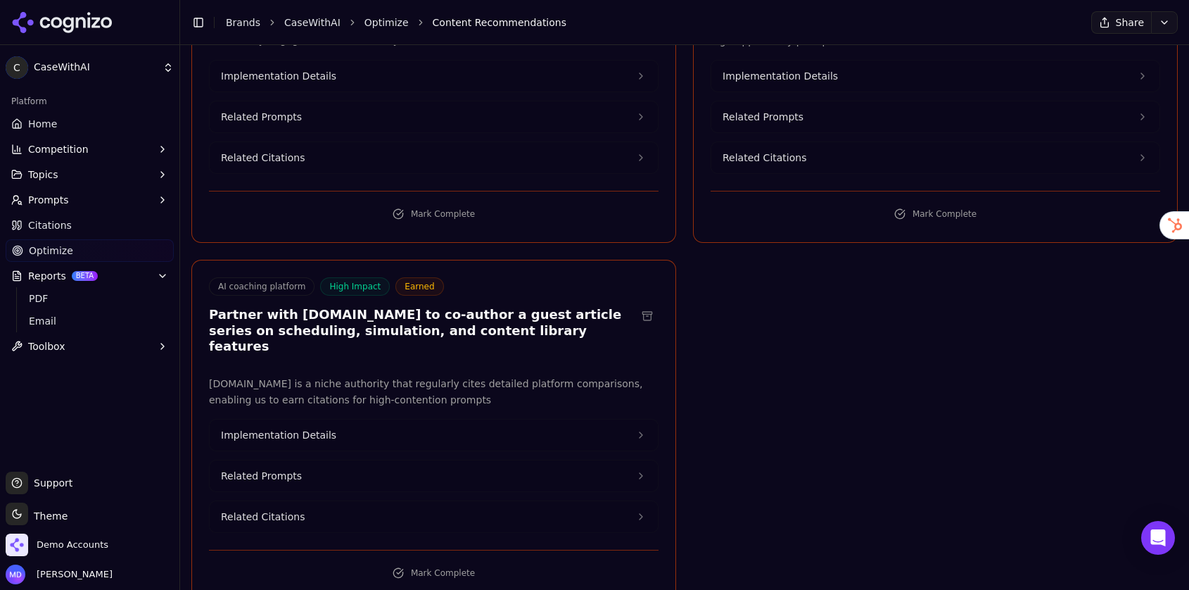
scroll to position [299, 0]
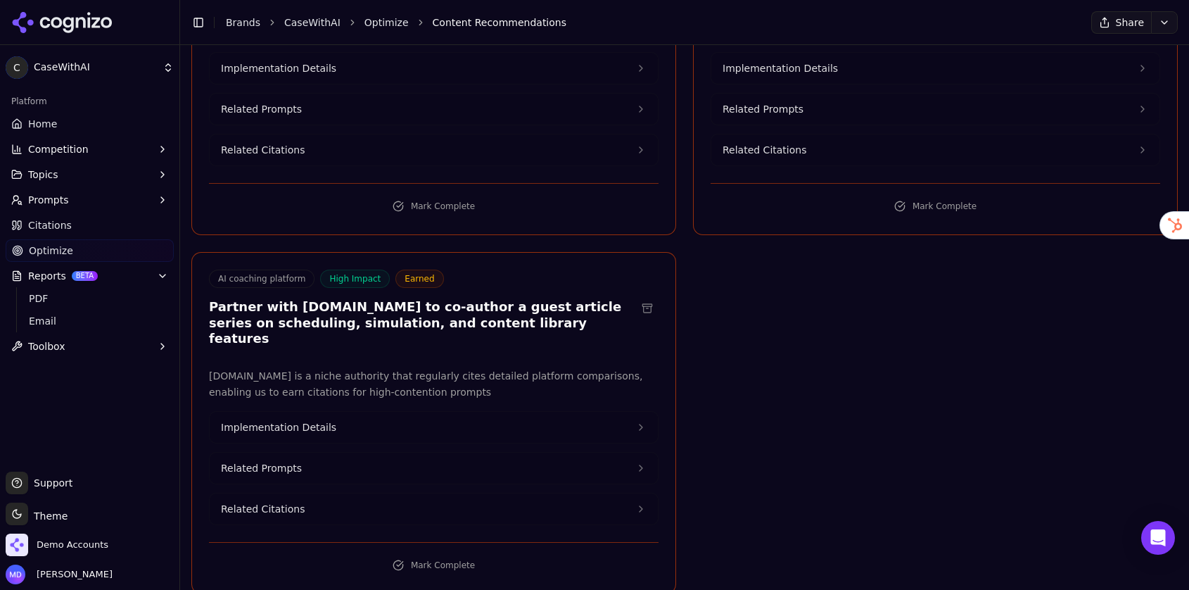
click at [363, 412] on button "Implementation Details" at bounding box center [434, 427] width 448 height 31
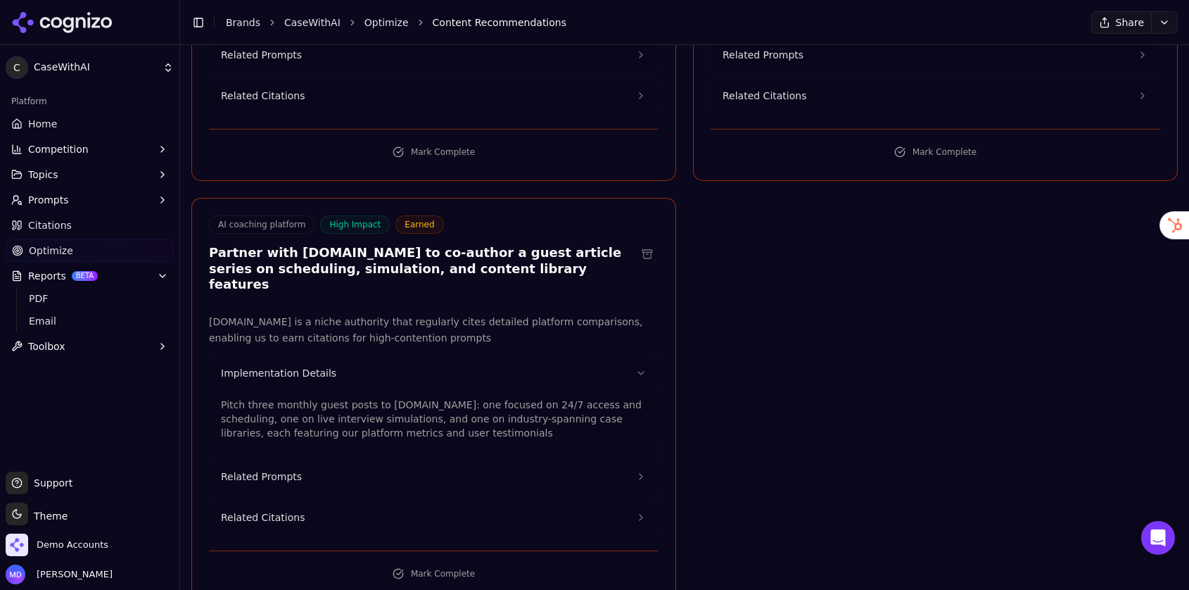
scroll to position [362, 0]
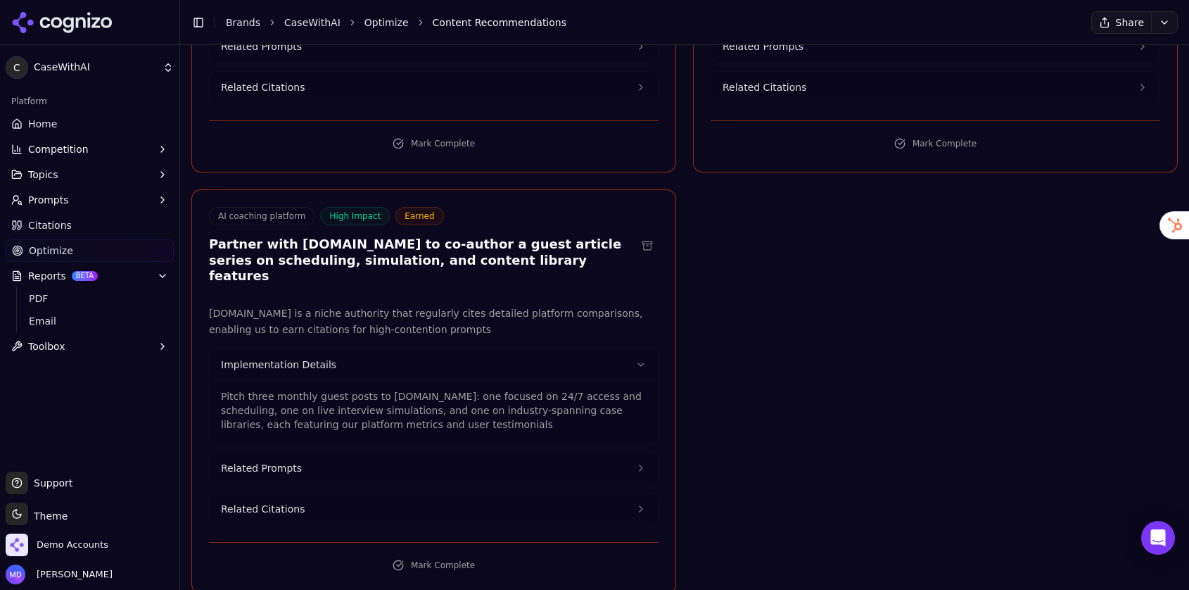
drag, startPoint x: 360, startPoint y: 457, endPoint x: 357, endPoint y: 466, distance: 8.9
click at [360, 457] on button "Related Prompts" at bounding box center [434, 467] width 448 height 31
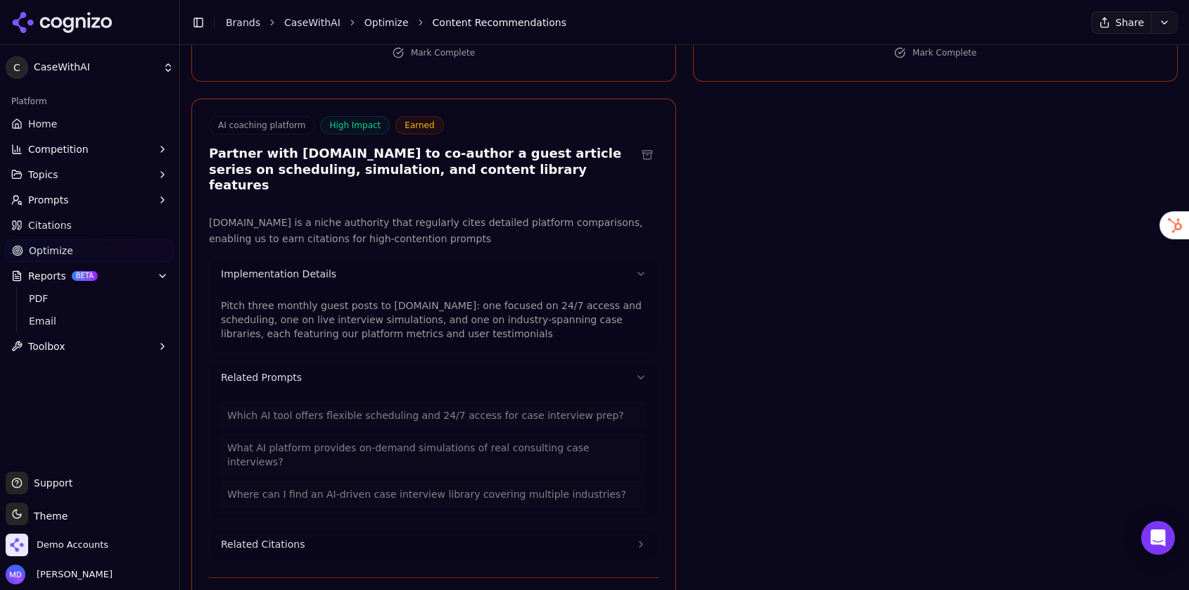
scroll to position [455, 0]
click at [343, 526] on button "Related Citations" at bounding box center [434, 541] width 448 height 31
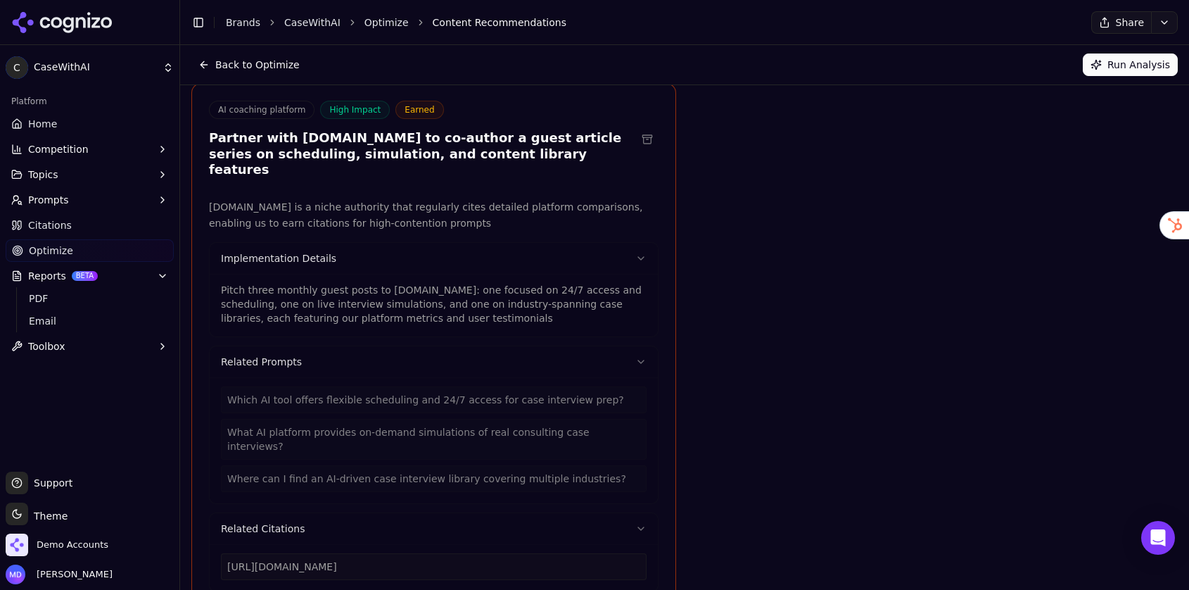
scroll to position [0, 0]
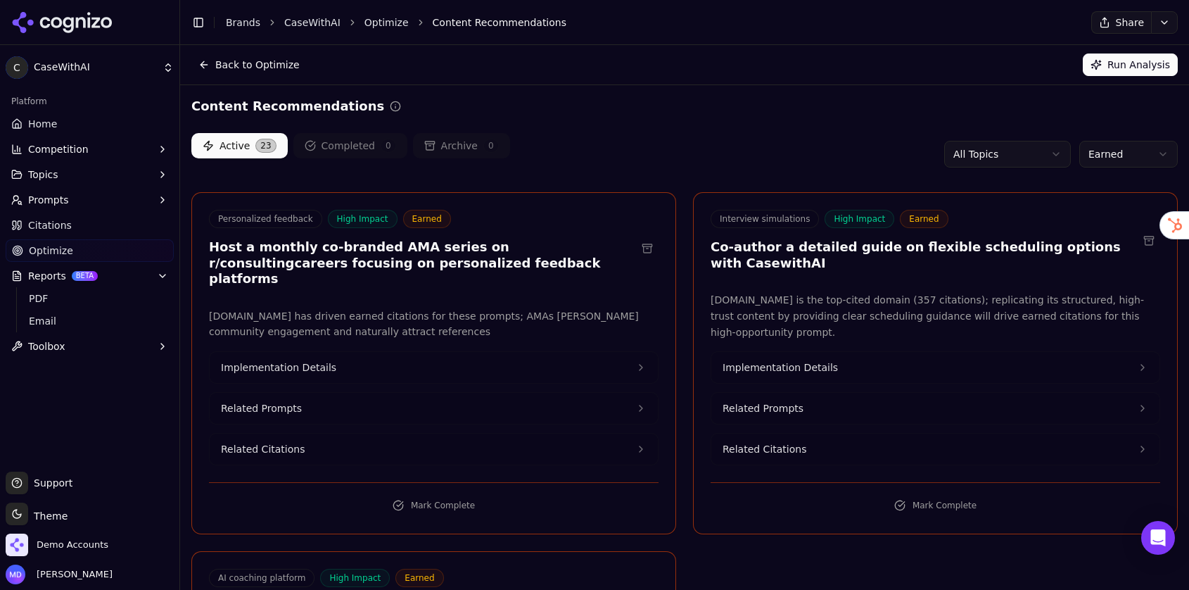
click at [1141, 153] on html "C CaseWithAI Platform Home Competition Topics Prompts Citations Optimize Report…" at bounding box center [594, 295] width 1189 height 590
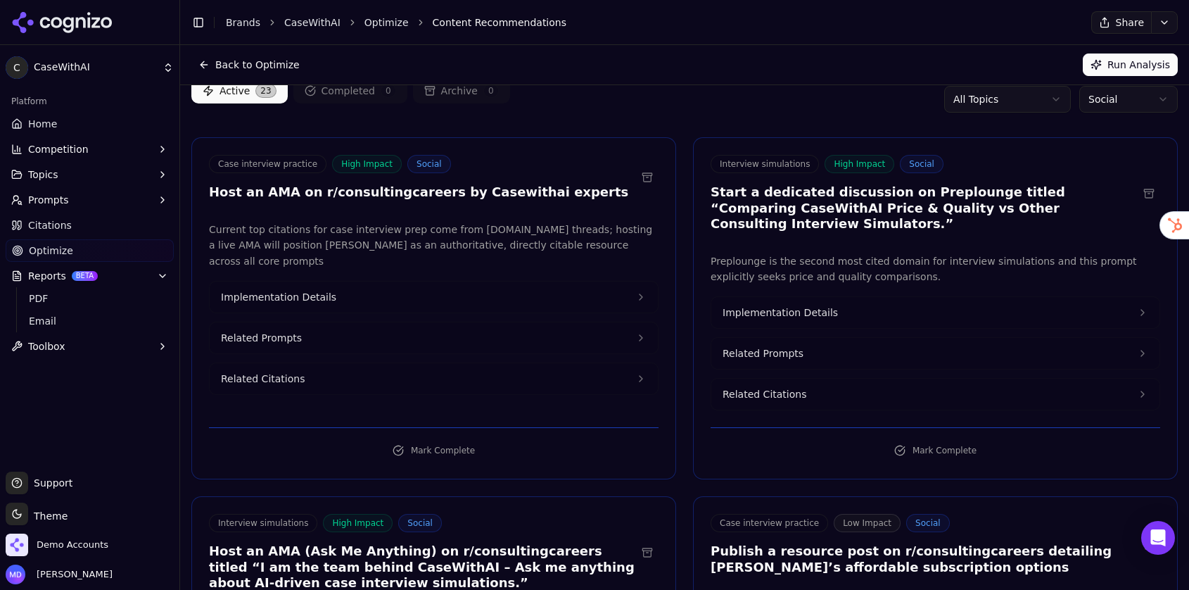
scroll to position [75, 0]
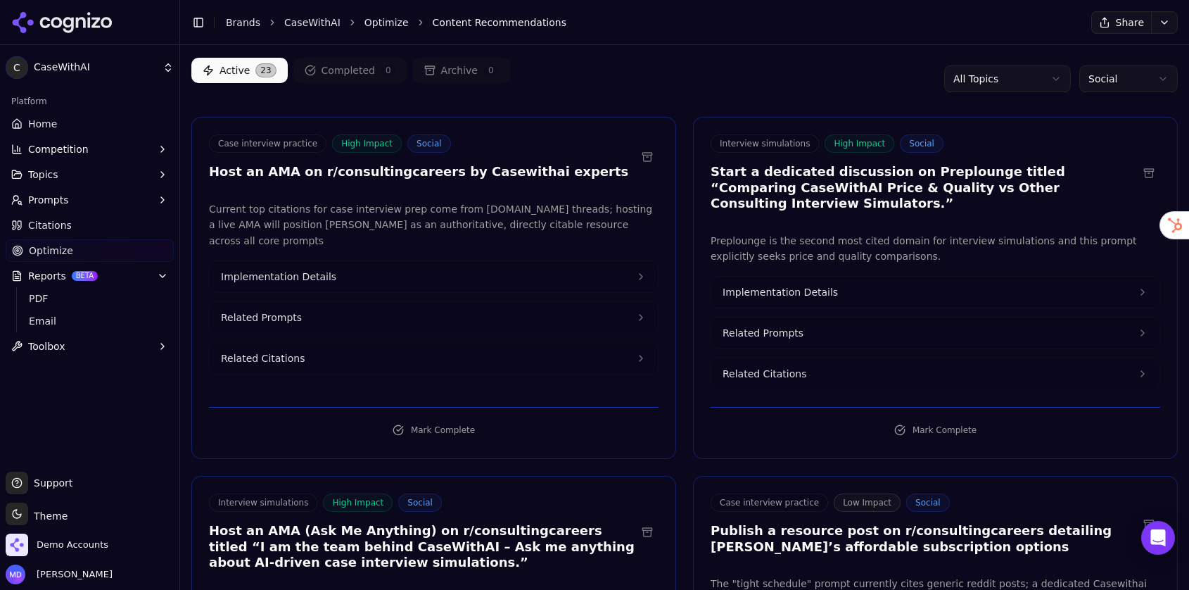
click at [386, 270] on button "Implementation Details" at bounding box center [434, 276] width 448 height 31
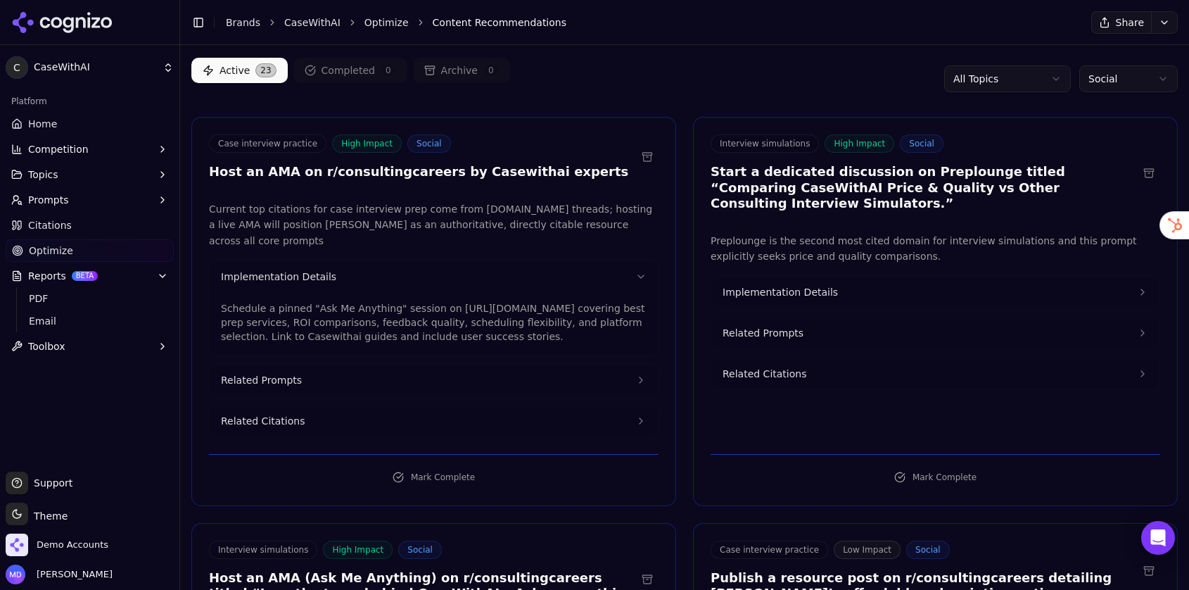
click at [367, 367] on button "Related Prompts" at bounding box center [434, 380] width 448 height 31
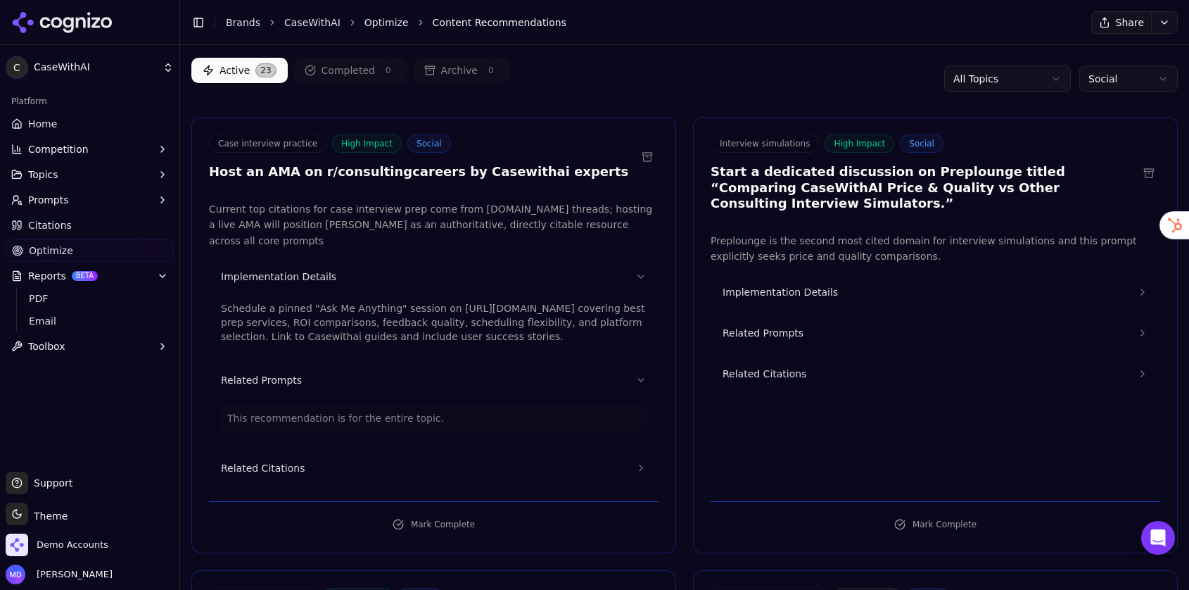
click at [357, 452] on button "Related Citations" at bounding box center [434, 467] width 448 height 31
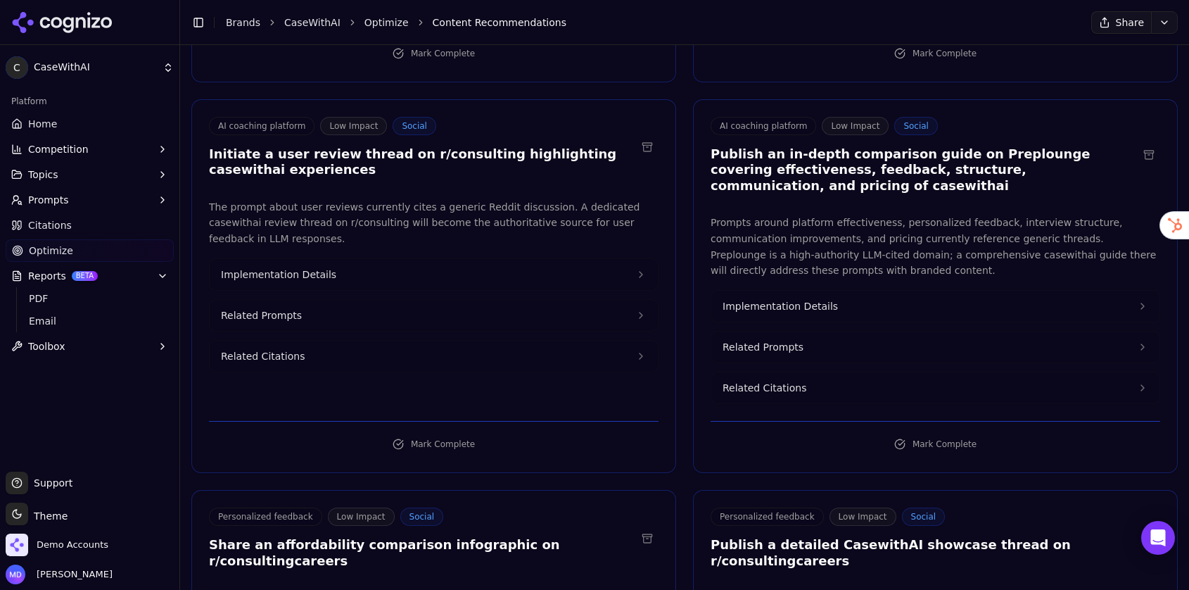
scroll to position [975, 0]
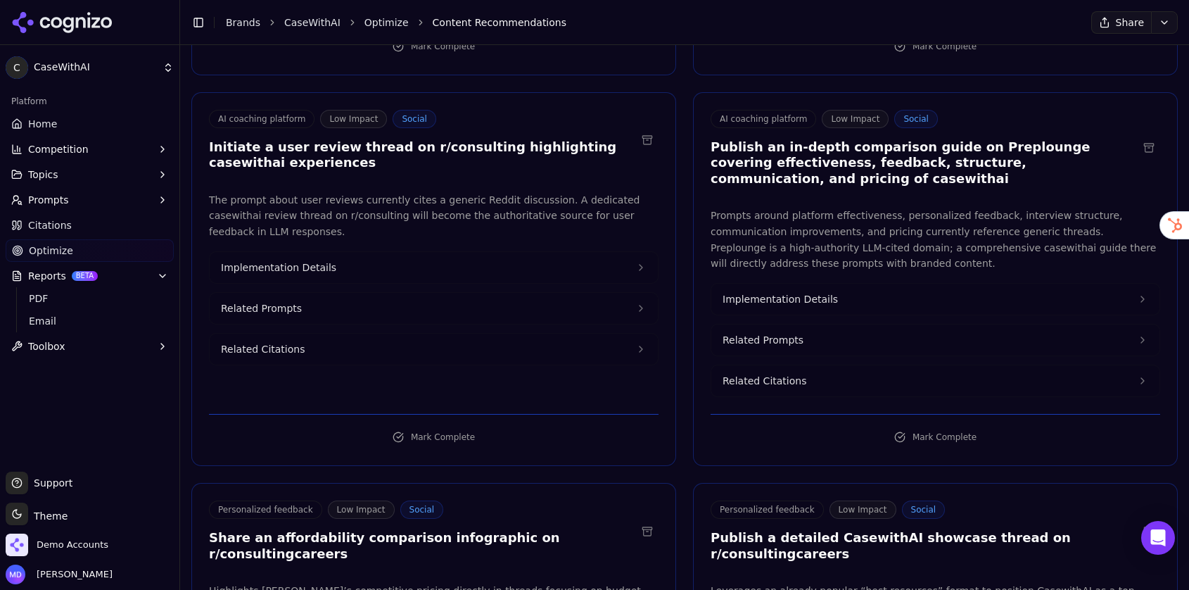
click at [820, 292] on span "Implementation Details" at bounding box center [780, 299] width 115 height 14
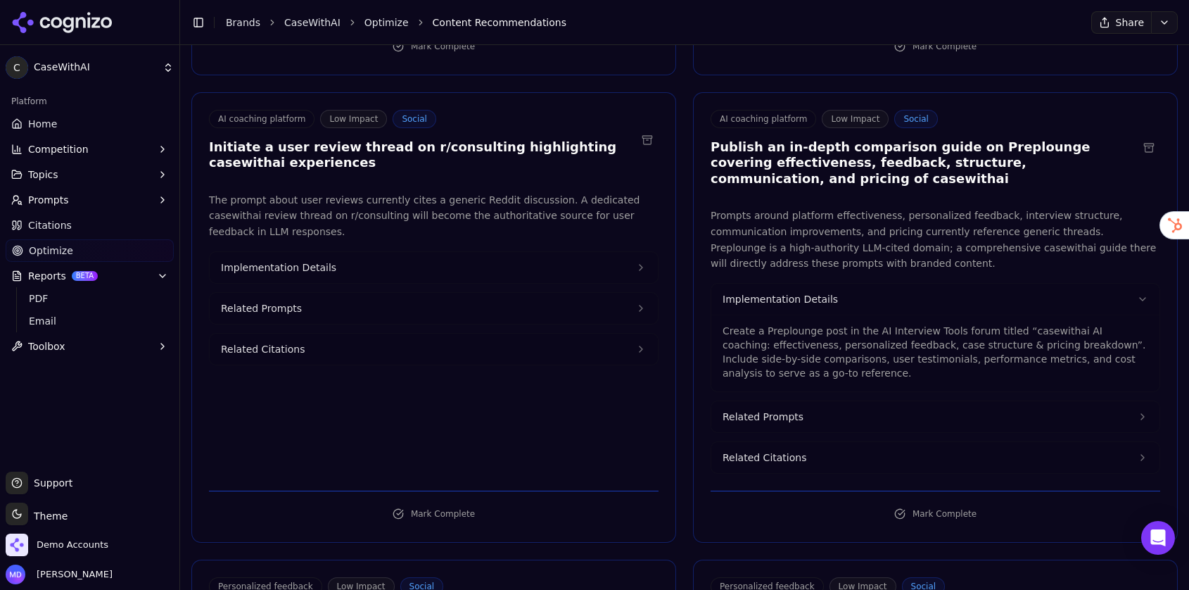
click at [817, 401] on button "Related Prompts" at bounding box center [935, 416] width 448 height 31
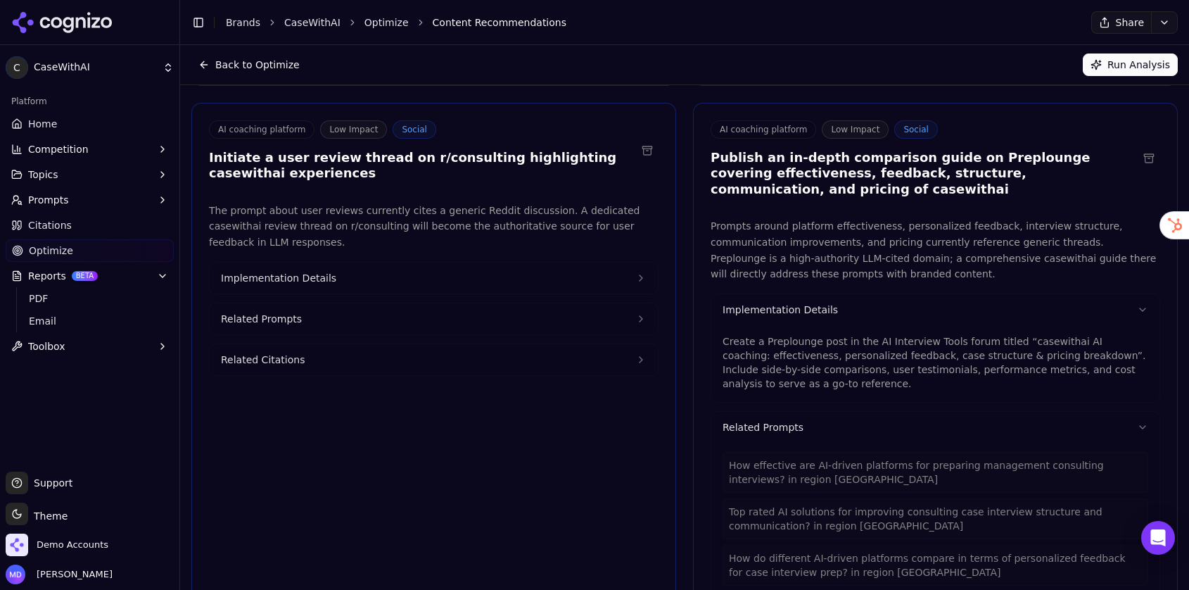
scroll to position [963, 0]
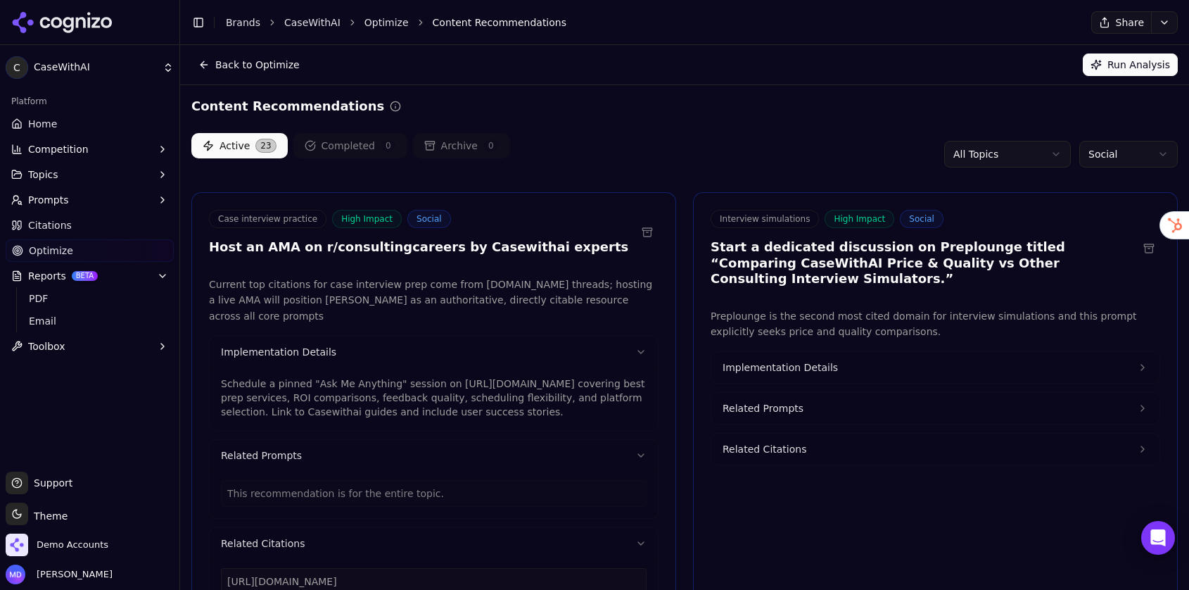
scroll to position [963, 0]
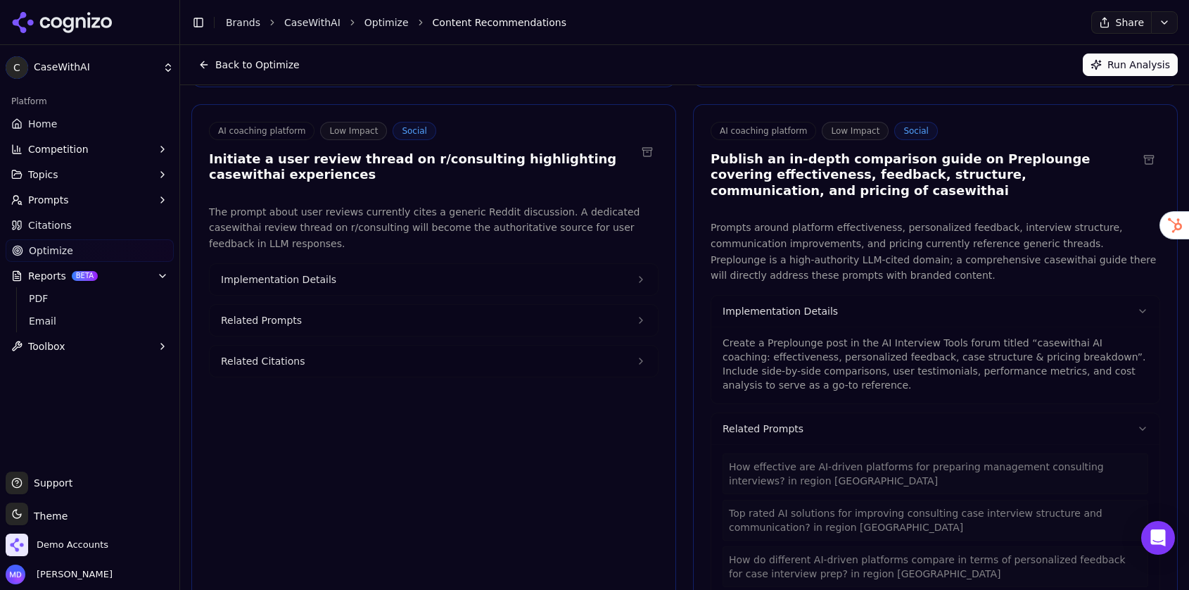
click at [239, 22] on link "Brands" at bounding box center [243, 22] width 34 height 11
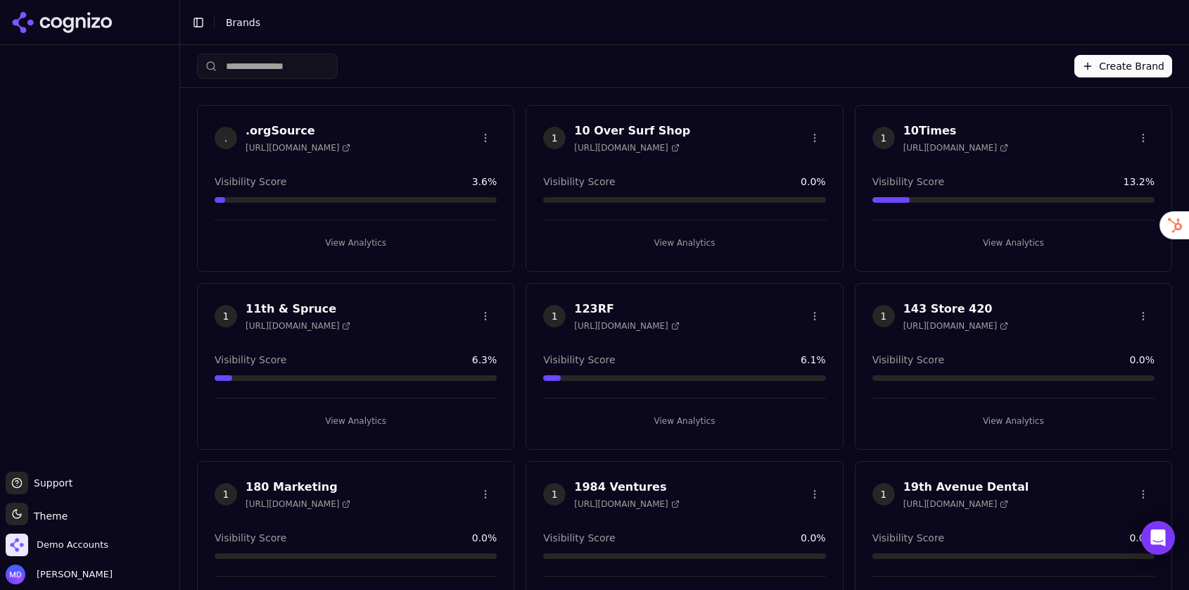
click at [234, 61] on html "Support Support Toggle theme Theme Demo Accounts [PERSON_NAME] Toggle Sidebar B…" at bounding box center [594, 295] width 1189 height 590
click at [235, 63] on input "search" at bounding box center [267, 65] width 141 height 25
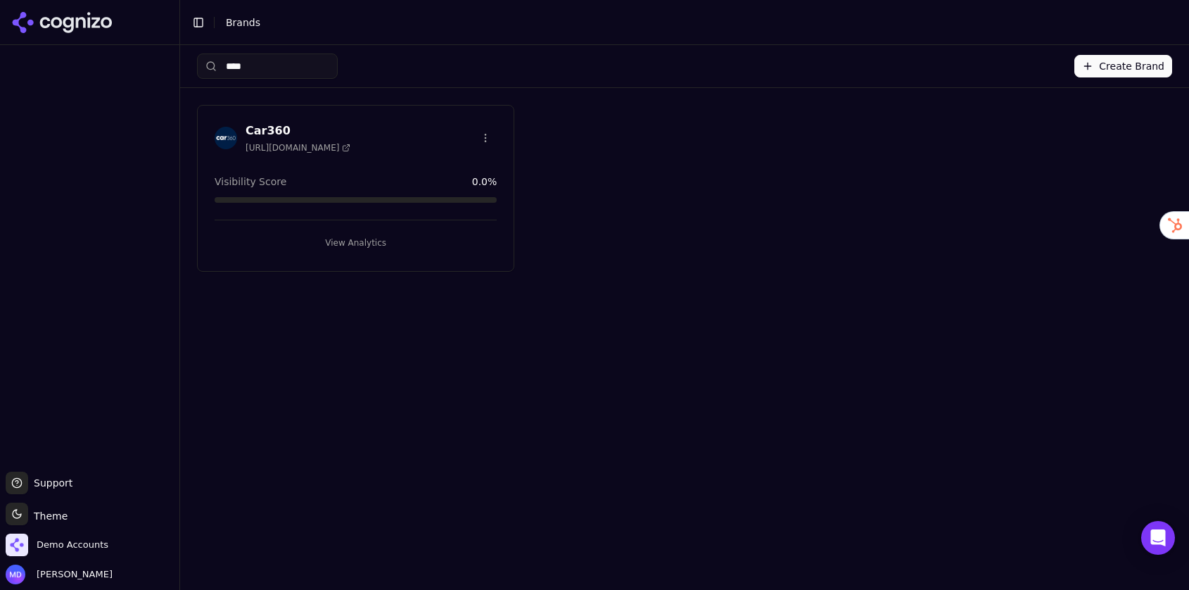
type input "****"
click at [317, 244] on button "View Analytics" at bounding box center [356, 243] width 282 height 23
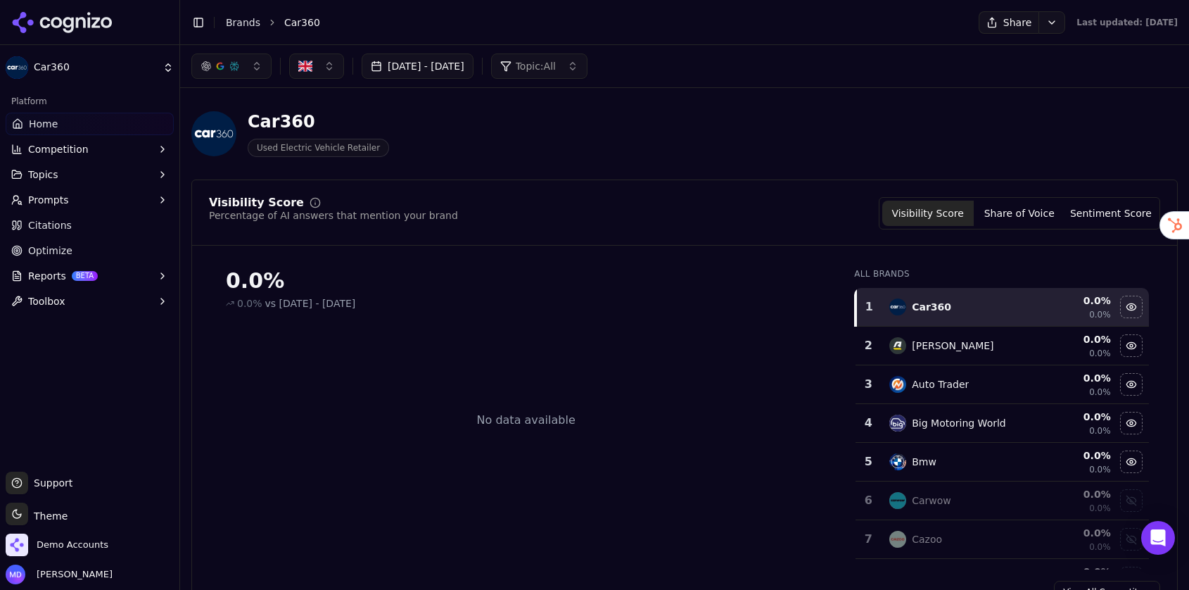
click at [40, 196] on span "Prompts" at bounding box center [48, 200] width 41 height 14
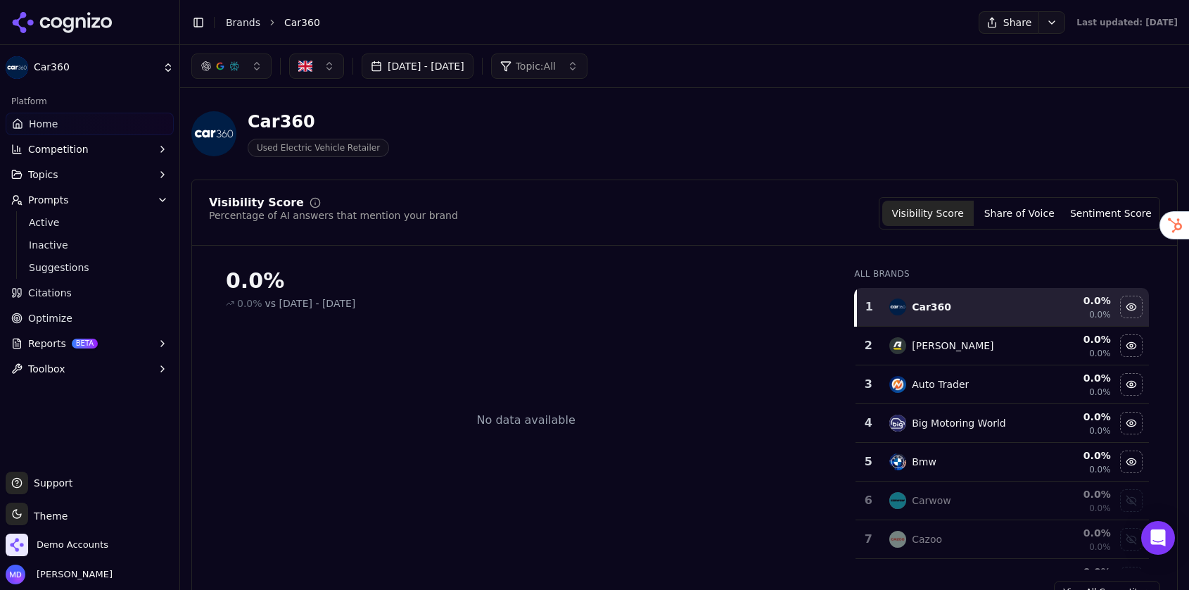
click at [48, 229] on span "Active" at bounding box center [90, 222] width 122 height 14
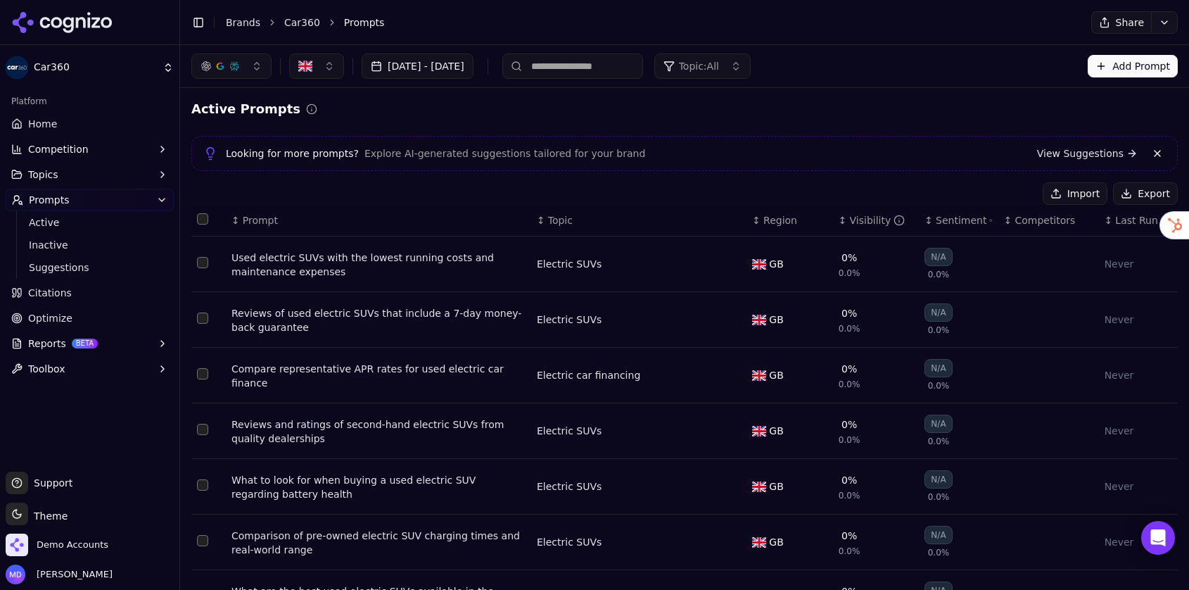
click at [1172, 20] on html "Car360 Platform Home Competition Topics Prompts Active Inactive Suggestions Cit…" at bounding box center [594, 295] width 1189 height 590
click at [1132, 46] on div "Run Again" at bounding box center [1132, 51] width 83 height 23
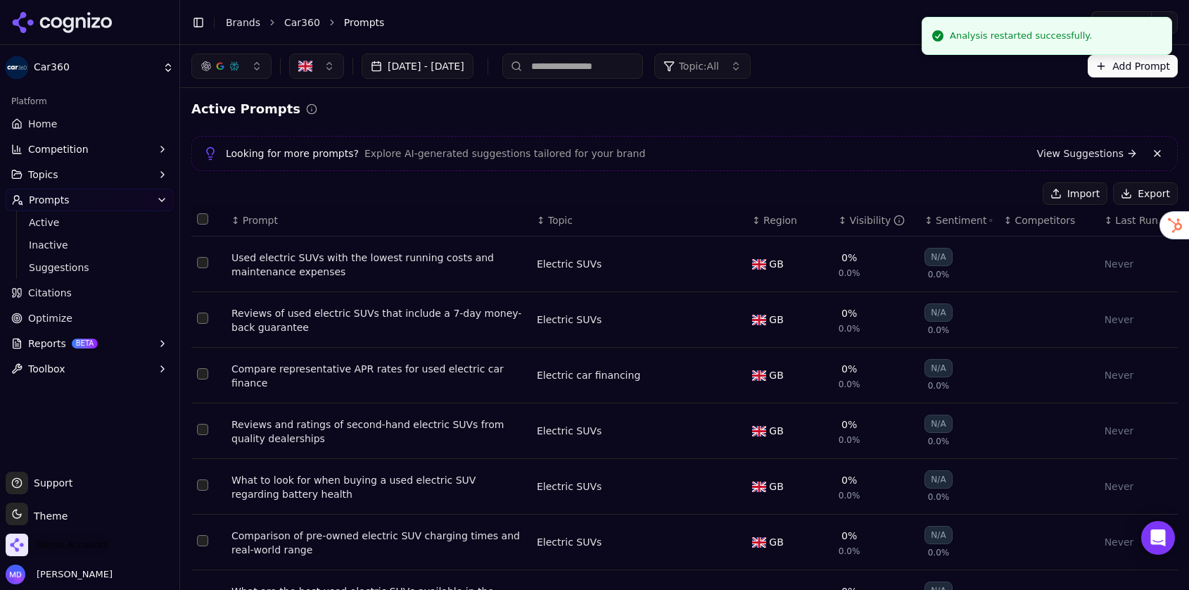
click at [44, 544] on span "Demo Accounts" at bounding box center [73, 544] width 72 height 13
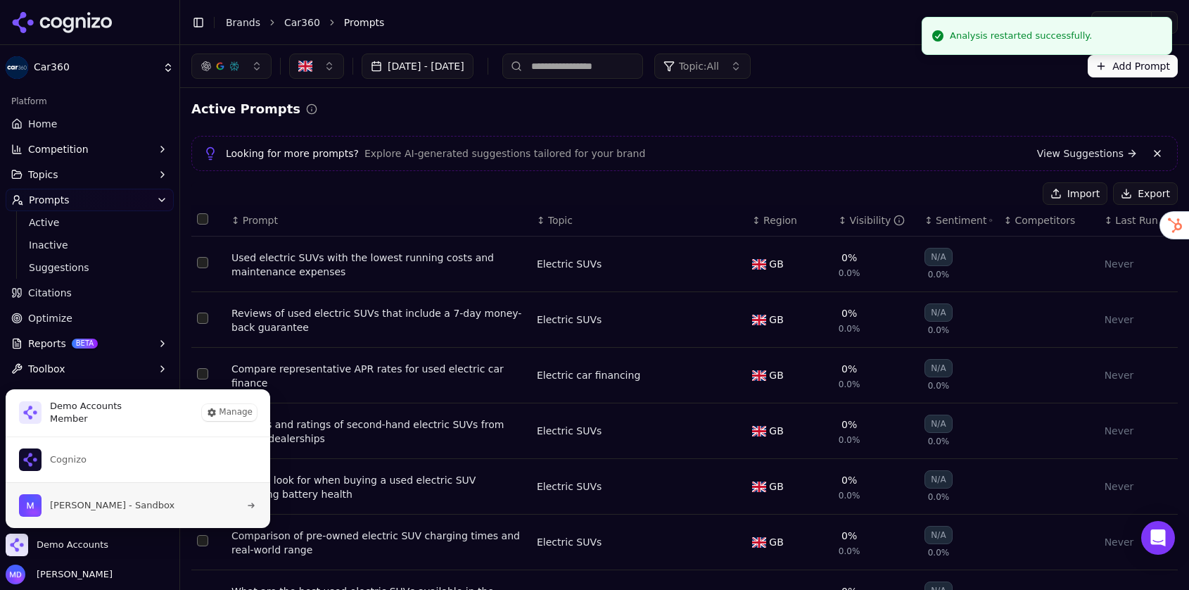
click at [134, 506] on span "[PERSON_NAME] - Sandbox" at bounding box center [112, 505] width 125 height 13
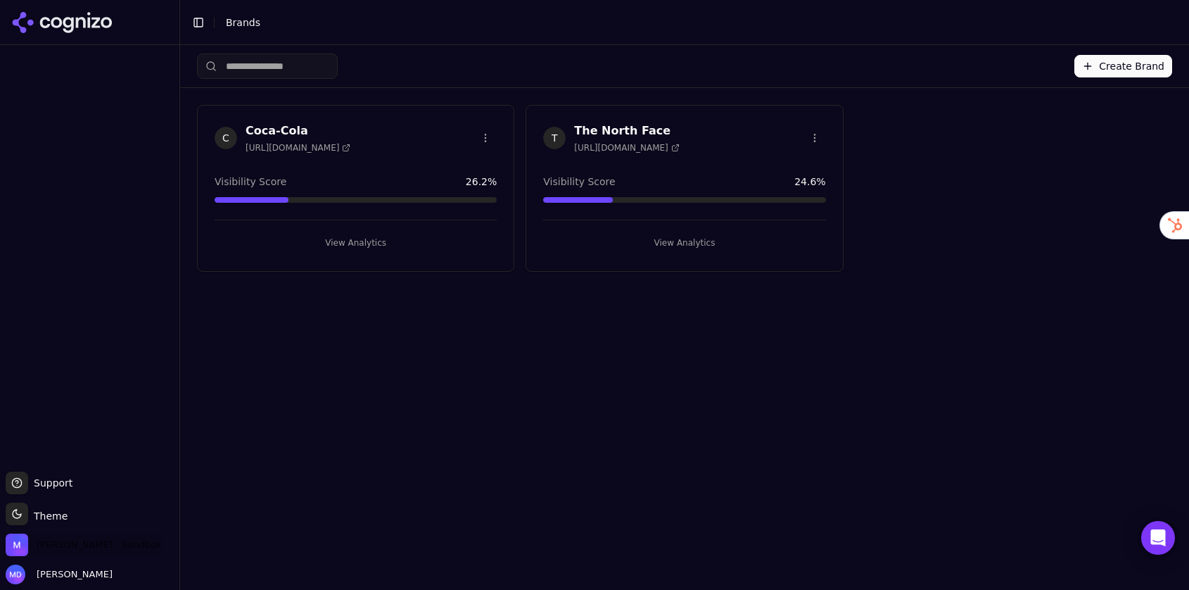
click at [103, 547] on span "[PERSON_NAME] - Sandbox" at bounding box center [99, 544] width 125 height 13
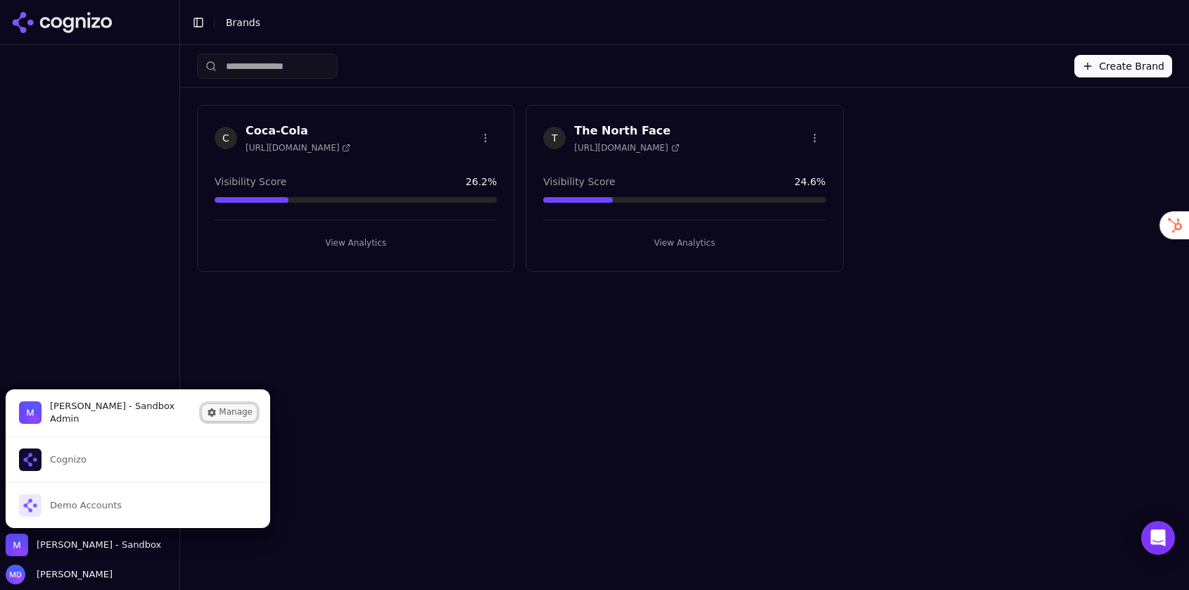
click at [239, 411] on button "Manage" at bounding box center [229, 412] width 55 height 17
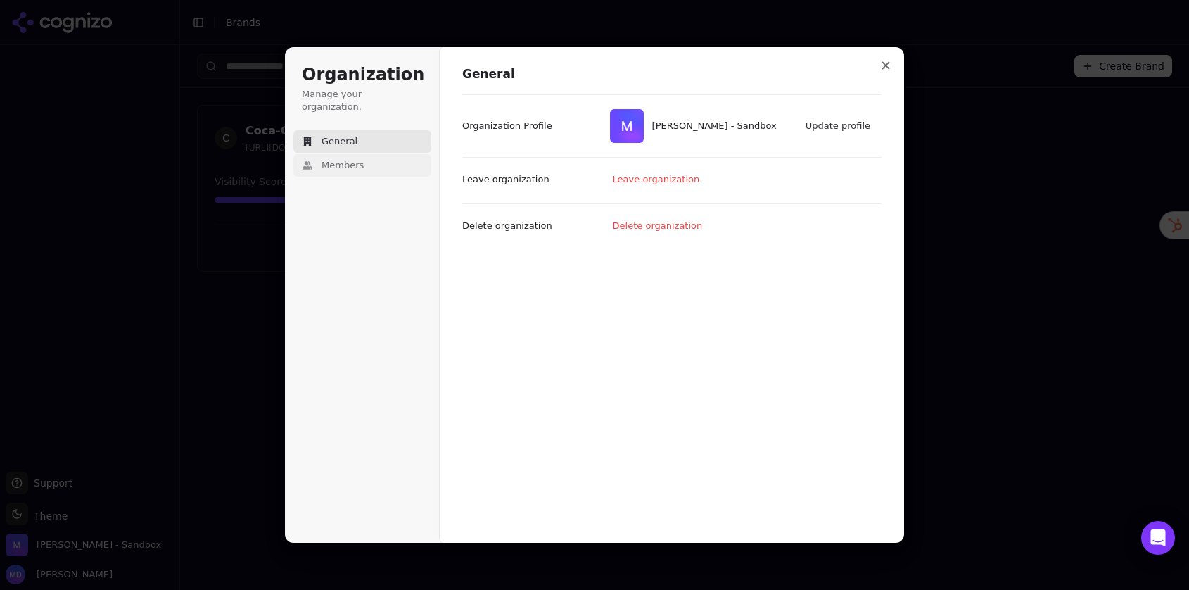
click at [392, 158] on button "Members" at bounding box center [362, 165] width 138 height 23
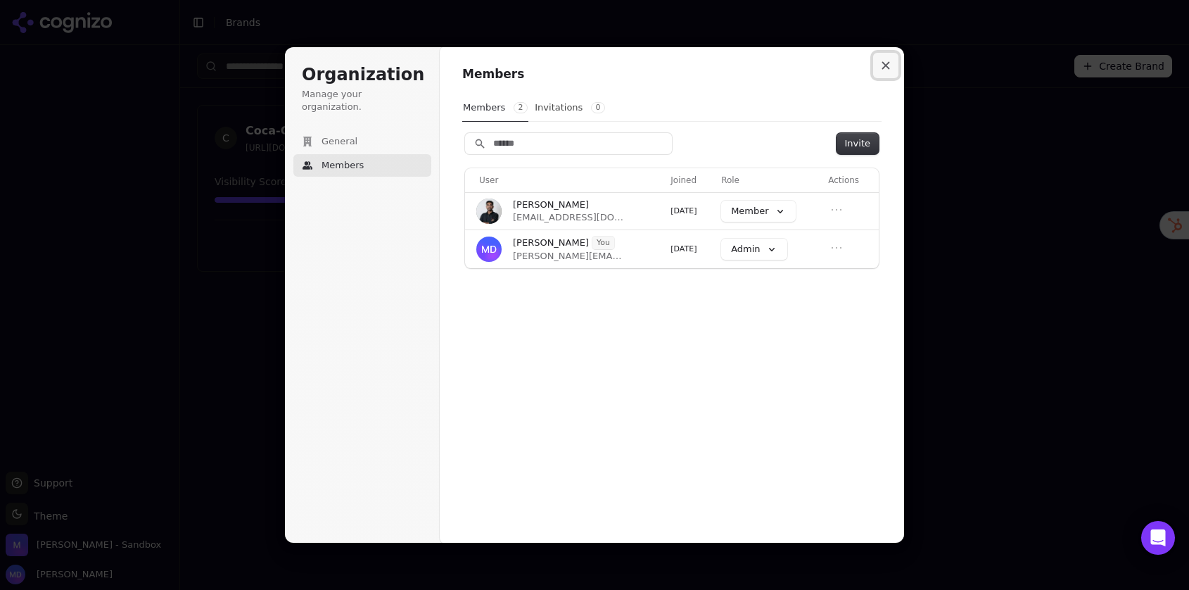
click at [887, 65] on icon "Close modal" at bounding box center [886, 65] width 8 height 8
